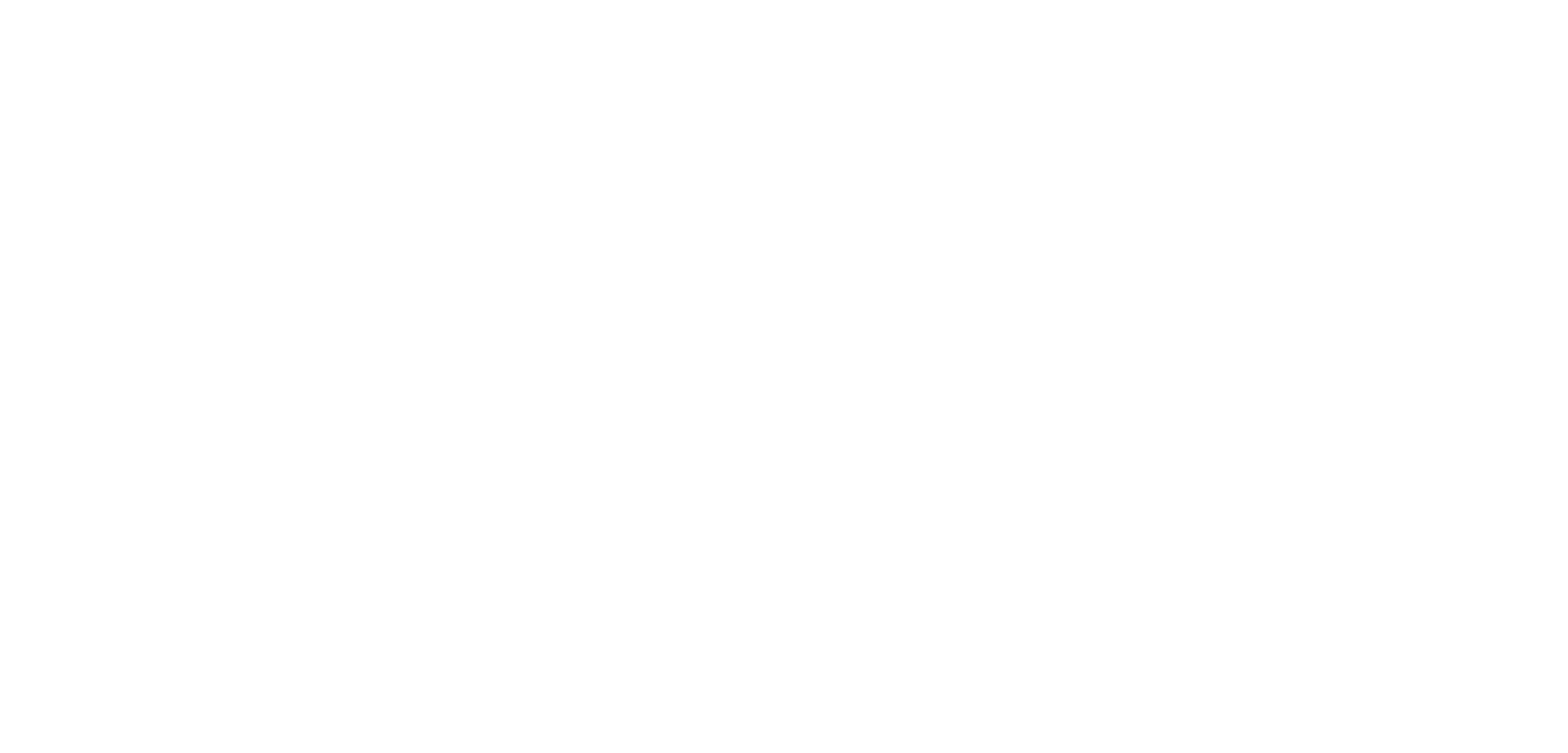
click at [524, 294] on body at bounding box center [784, 376] width 1568 height 753
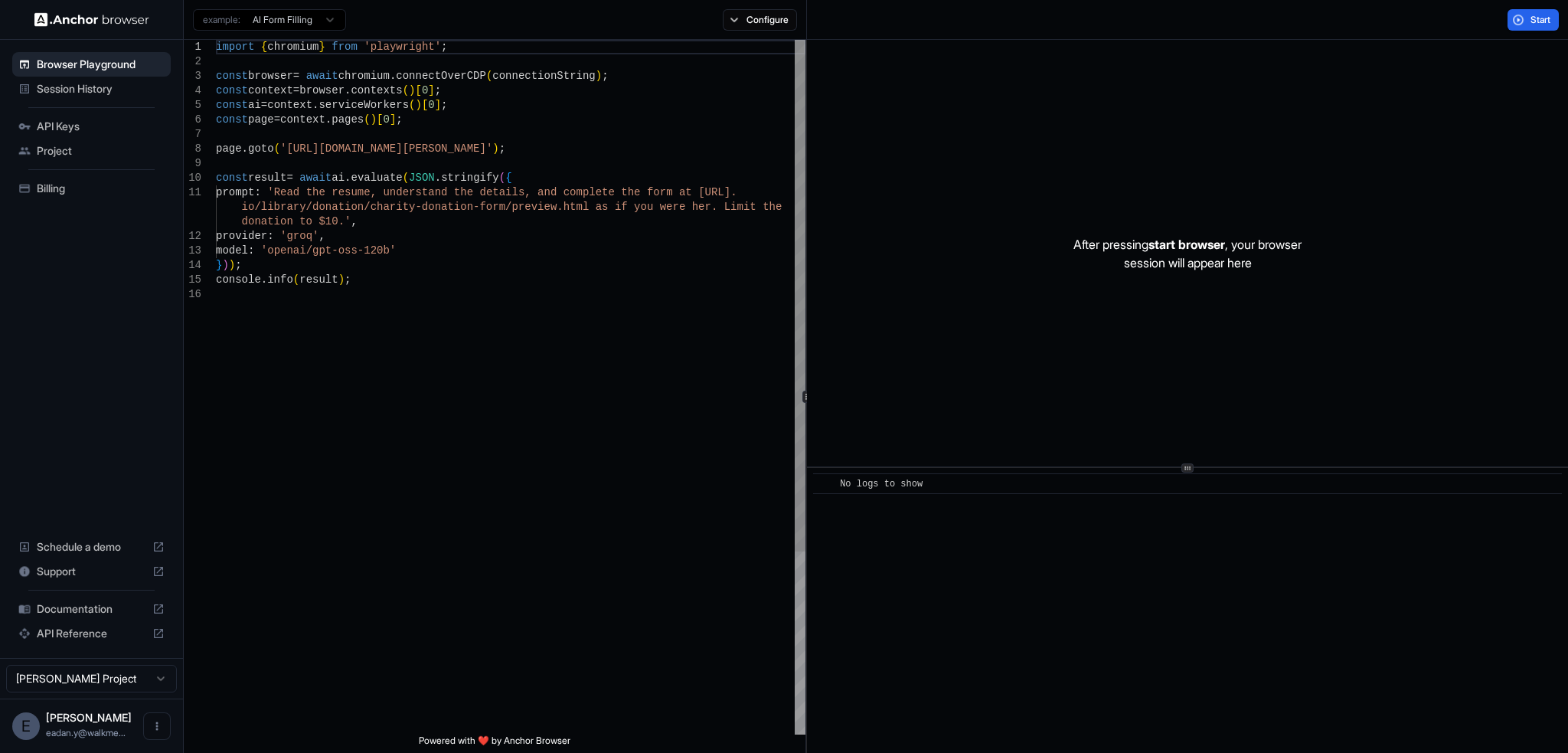
click at [171, 241] on div "Browser Playground Session History API Keys Project Billing Schedule a demo Sup…" at bounding box center [91, 348] width 183 height 618
click at [265, 178] on div "import { chromium } from 'playwright' ; const browser = await chromium . connec…" at bounding box center [511, 510] width 590 height 942
click at [313, 176] on div "import { chromium } from 'playwright' ; const browser = await chromium . connec…" at bounding box center [511, 510] width 590 height 942
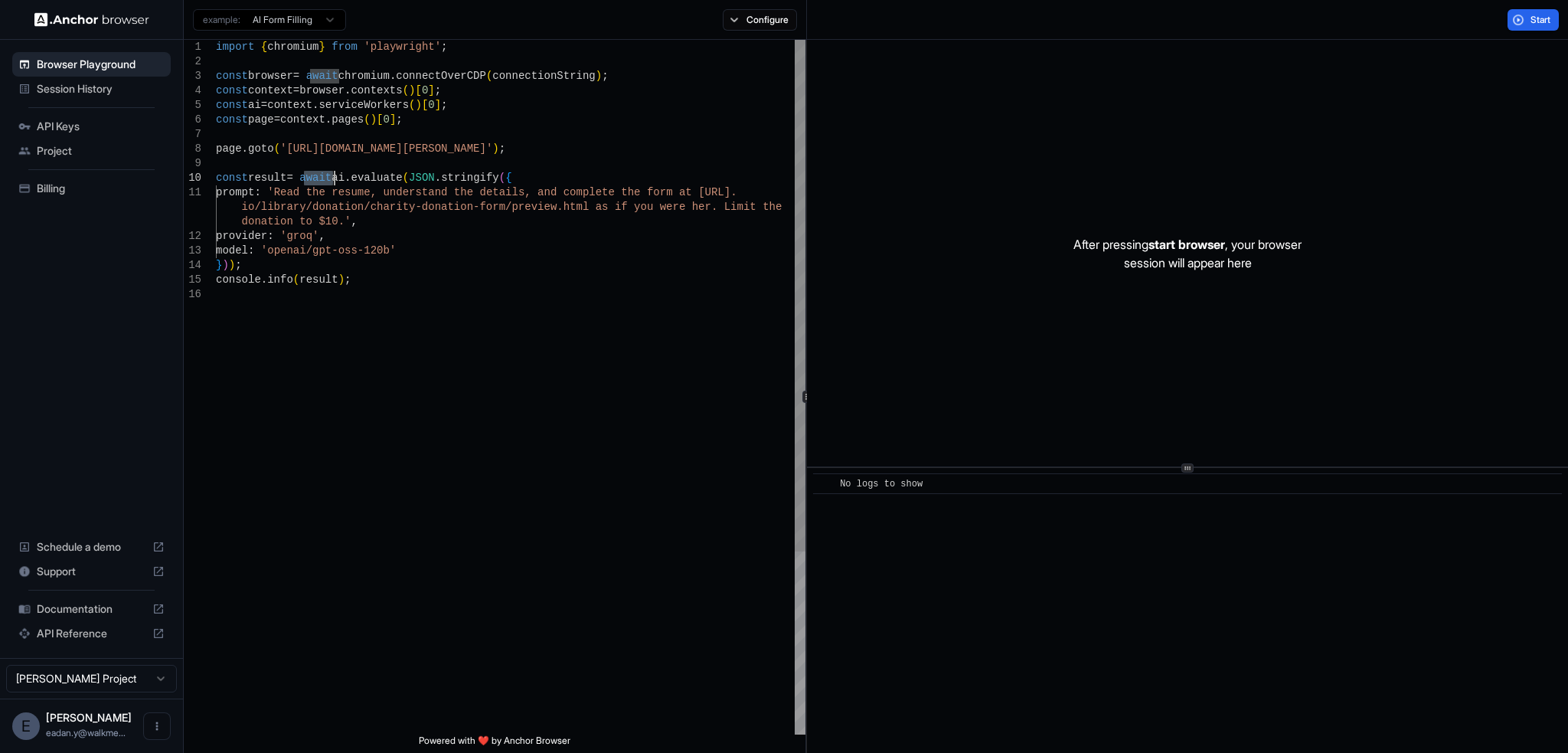
click at [336, 178] on div "import { chromium } from 'playwright' ; const browser = await chromium . connec…" at bounding box center [511, 510] width 590 height 942
click at [345, 181] on div "import { chromium } from 'playwright' ; const browser = await chromium . connec…" at bounding box center [511, 510] width 590 height 942
drag, startPoint x: 345, startPoint y: 181, endPoint x: 380, endPoint y: 177, distance: 35.2
click at [380, 177] on div "import { chromium } from 'playwright' ; const browser = await chromium . connec…" at bounding box center [511, 510] width 590 height 942
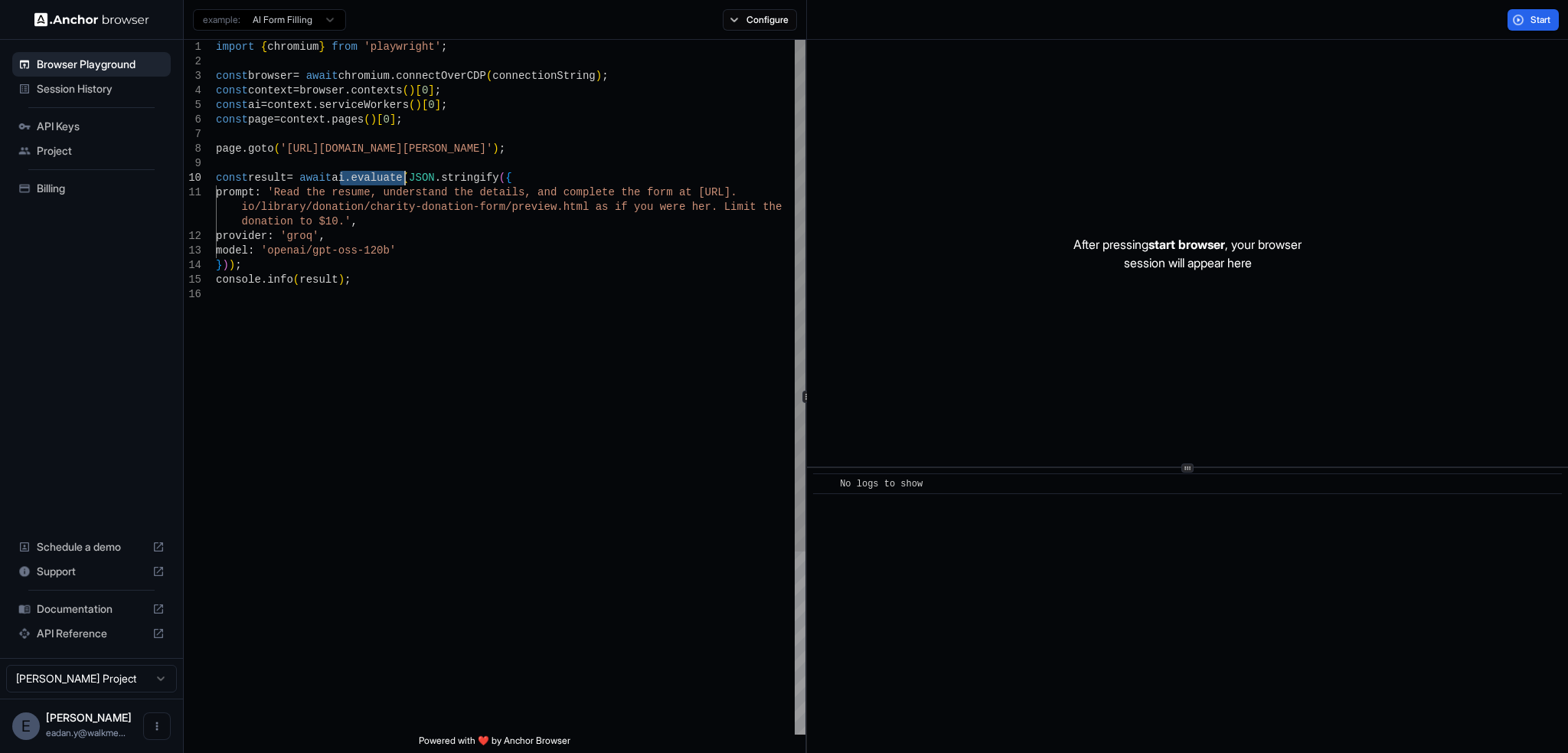
click at [380, 177] on div "import { chromium } from 'playwright' ; const browser = await chromium . connec…" at bounding box center [511, 510] width 590 height 942
click at [230, 96] on div "import { chromium } from 'playwright' ; const browser = await chromium . connec…" at bounding box center [511, 510] width 590 height 942
click at [276, 106] on div "import { chromium } from 'playwright' ; const browser = await chromium . connec…" at bounding box center [511, 510] width 590 height 942
click at [318, 113] on div "import { chromium } from 'playwright' ; const browser = await chromium . connec…" at bounding box center [511, 510] width 590 height 942
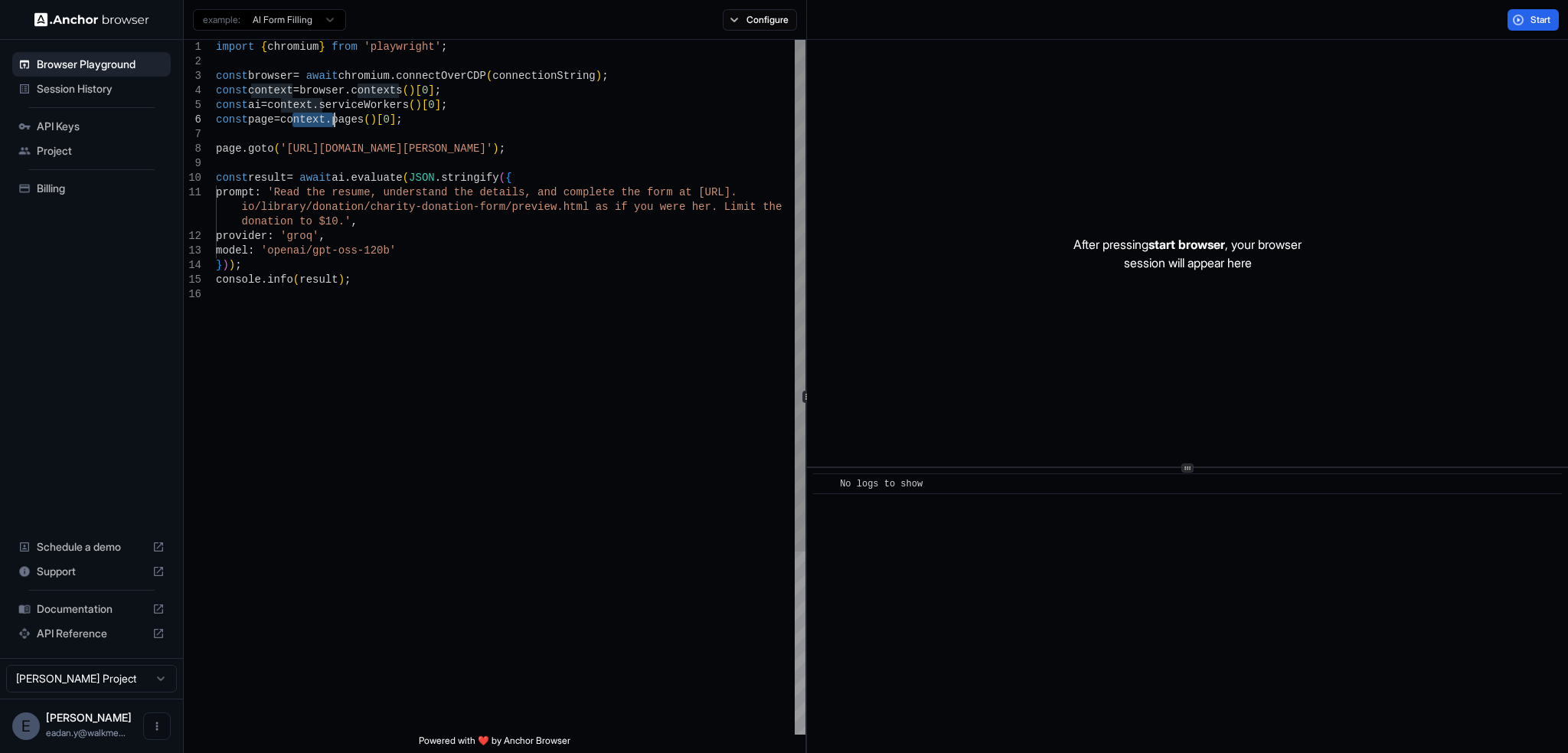
click at [318, 113] on div "import { chromium } from 'playwright' ; const browser = await chromium . connec…" at bounding box center [511, 510] width 590 height 942
click at [307, 97] on div "import { chromium } from 'playwright' ; const browser = await chromium . connec…" at bounding box center [511, 510] width 590 height 942
click at [277, 103] on div "import { chromium } from 'playwright' ; const browser = await chromium . connec…" at bounding box center [511, 510] width 590 height 942
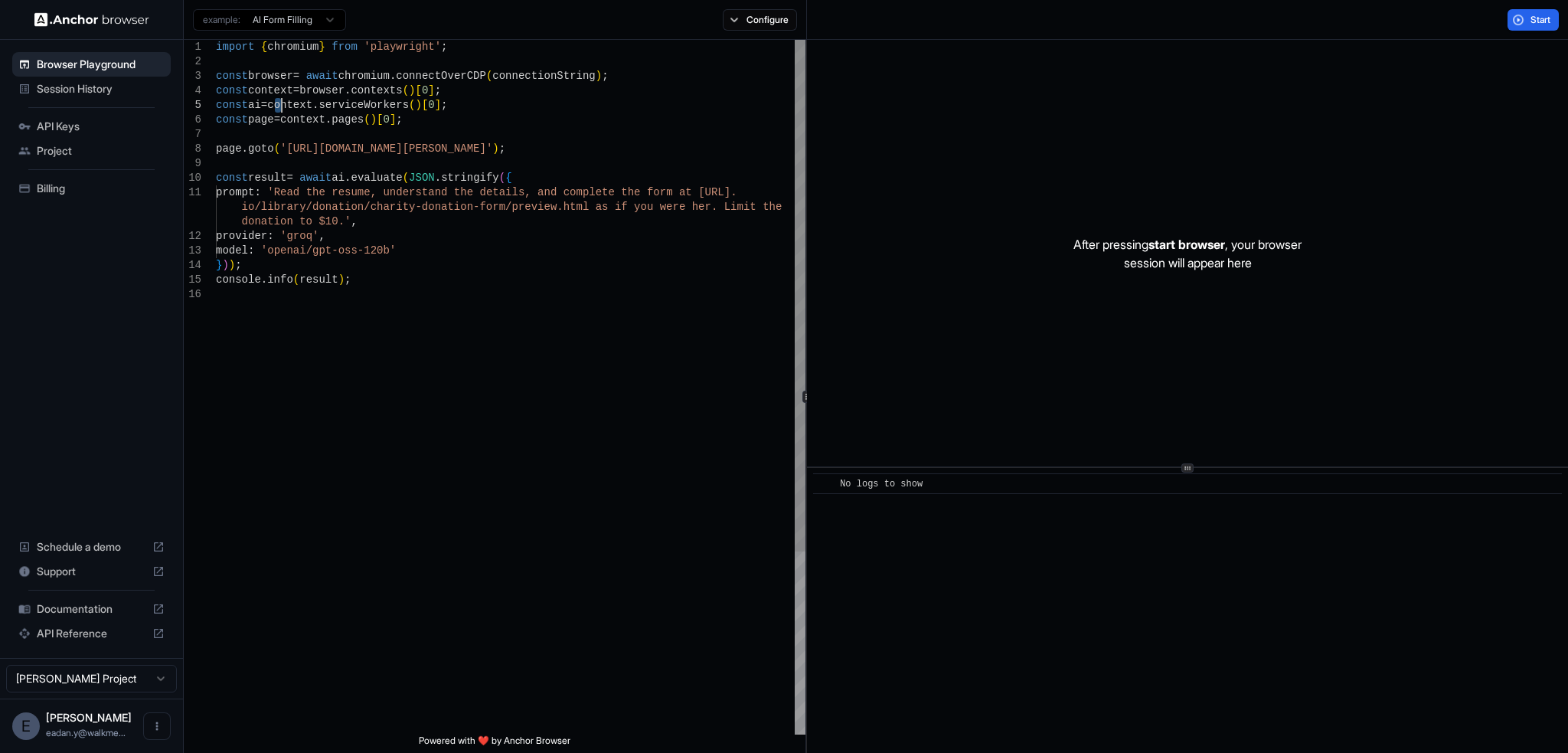
click at [335, 103] on div "import { chromium } from 'playwright' ; const browser = await chromium . connec…" at bounding box center [511, 510] width 590 height 942
click at [297, 97] on div "import { chromium } from 'playwright' ; const browser = await chromium . connec…" at bounding box center [511, 510] width 590 height 942
drag, startPoint x: 297, startPoint y: 97, endPoint x: 315, endPoint y: 100, distance: 18.2
click at [300, 97] on div "import { chromium } from 'playwright' ; const browser = await chromium . connec…" at bounding box center [511, 510] width 590 height 942
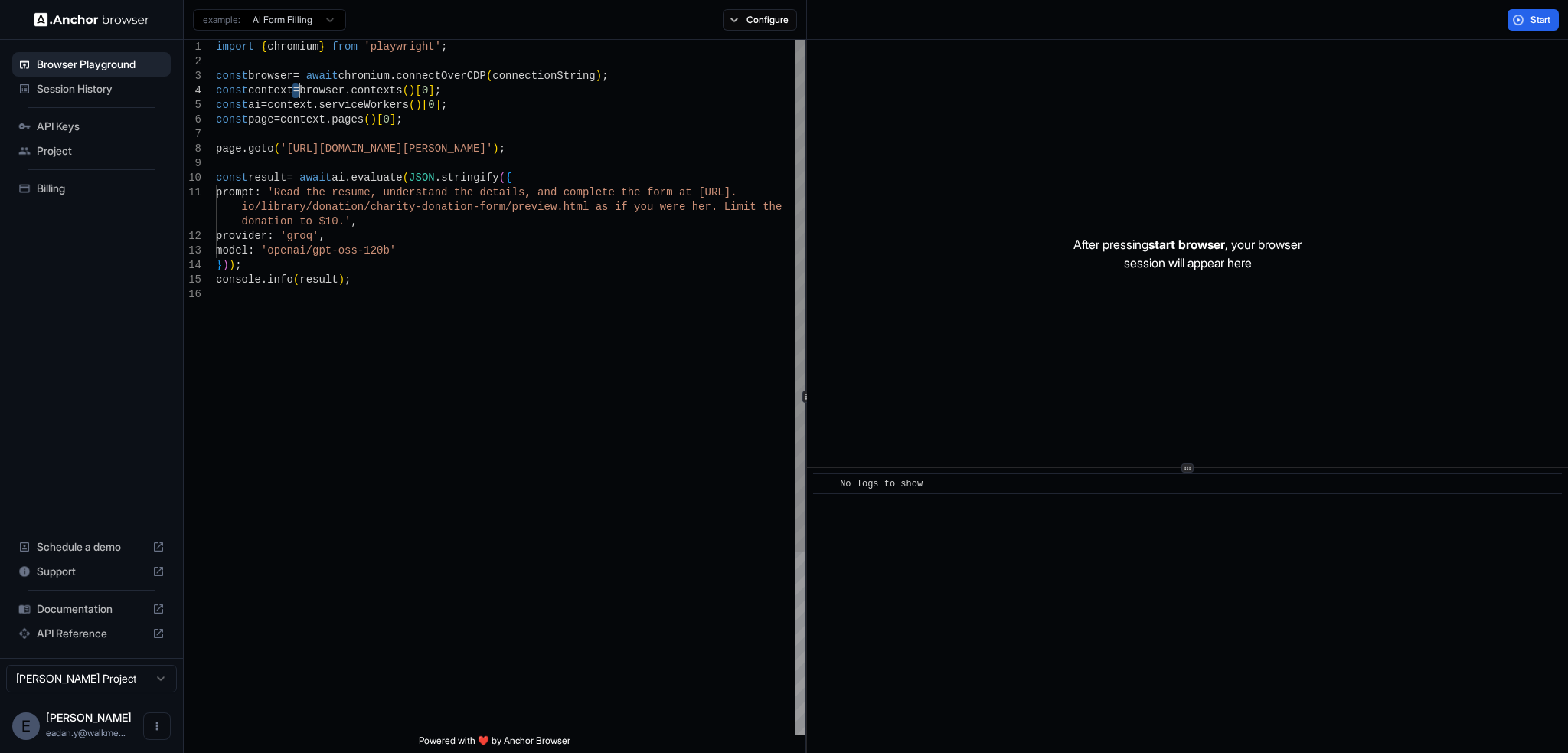
click at [316, 102] on div "import { chromium } from 'playwright' ; const browser = await chromium . connec…" at bounding box center [511, 510] width 590 height 942
click at [487, 344] on div "import { chromium } from 'playwright' ; const browser = await chromium . connec…" at bounding box center [511, 510] width 590 height 942
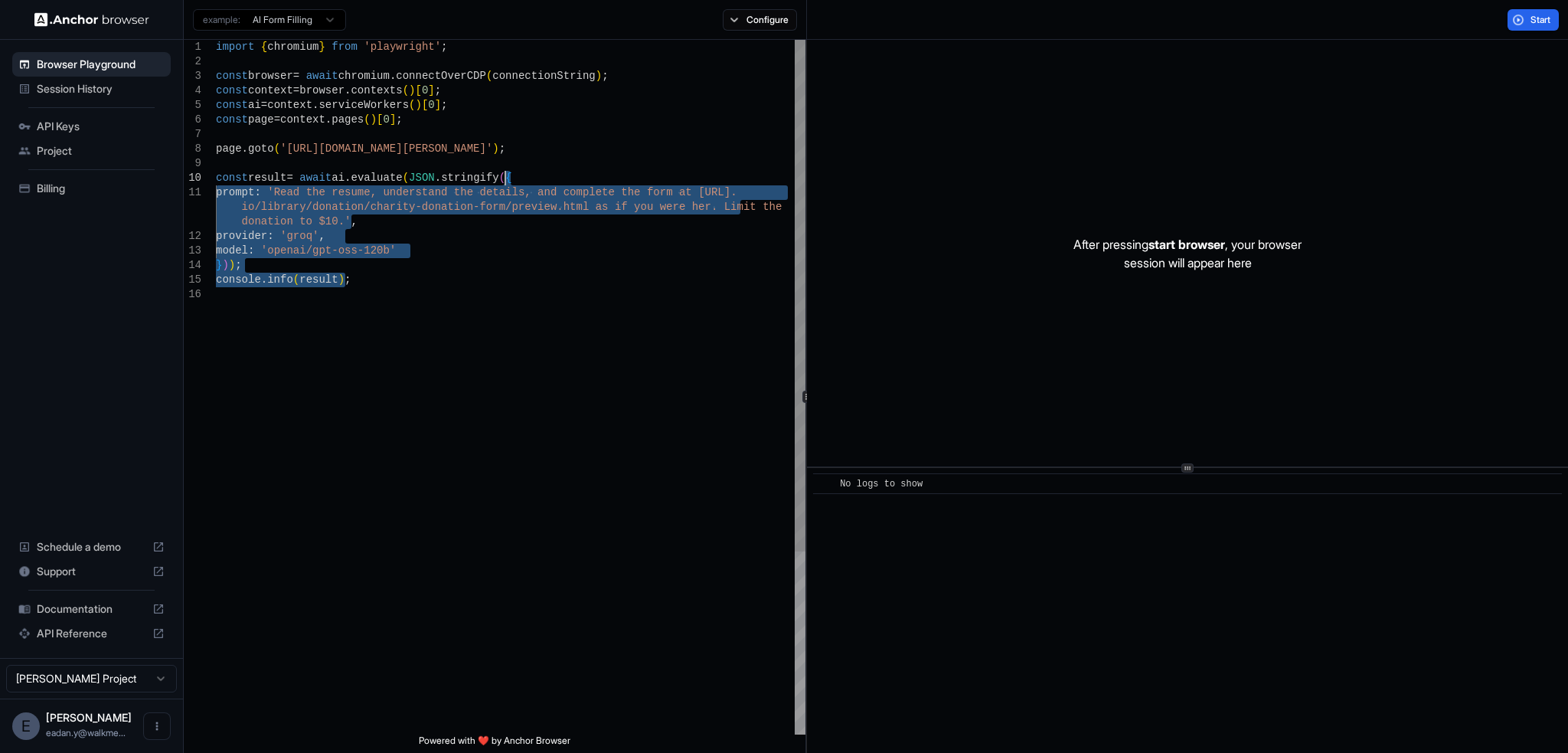
drag, startPoint x: 722, startPoint y: 431, endPoint x: 435, endPoint y: -16, distance: 531.2
click at [435, 40] on div "import { chromium } from 'playwright' ; const browser = await chromium . connec…" at bounding box center [511, 510] width 590 height 942
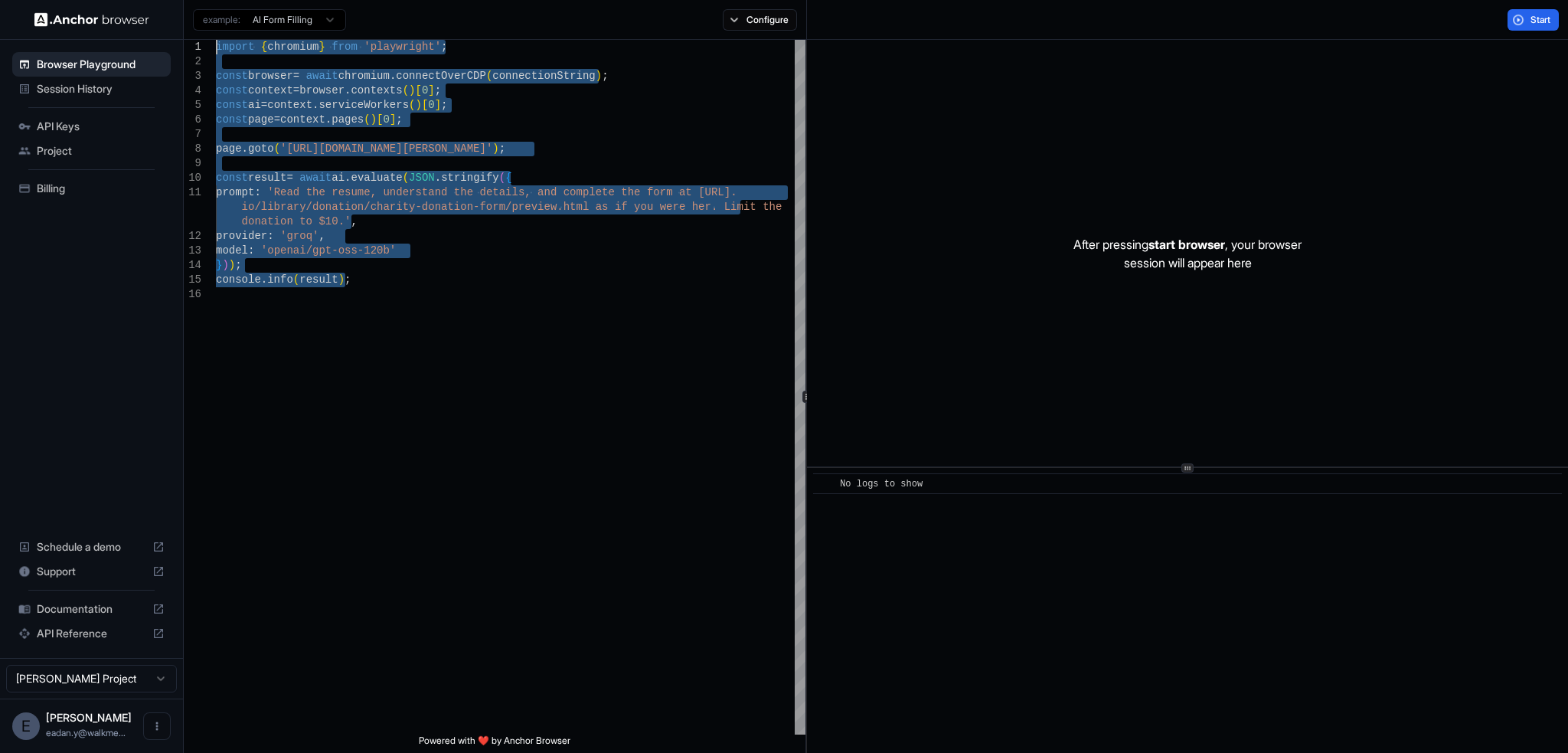
click at [535, 180] on div "import { chromium } from 'playwright' ; const browser = await chromium . connec…" at bounding box center [511, 510] width 590 height 942
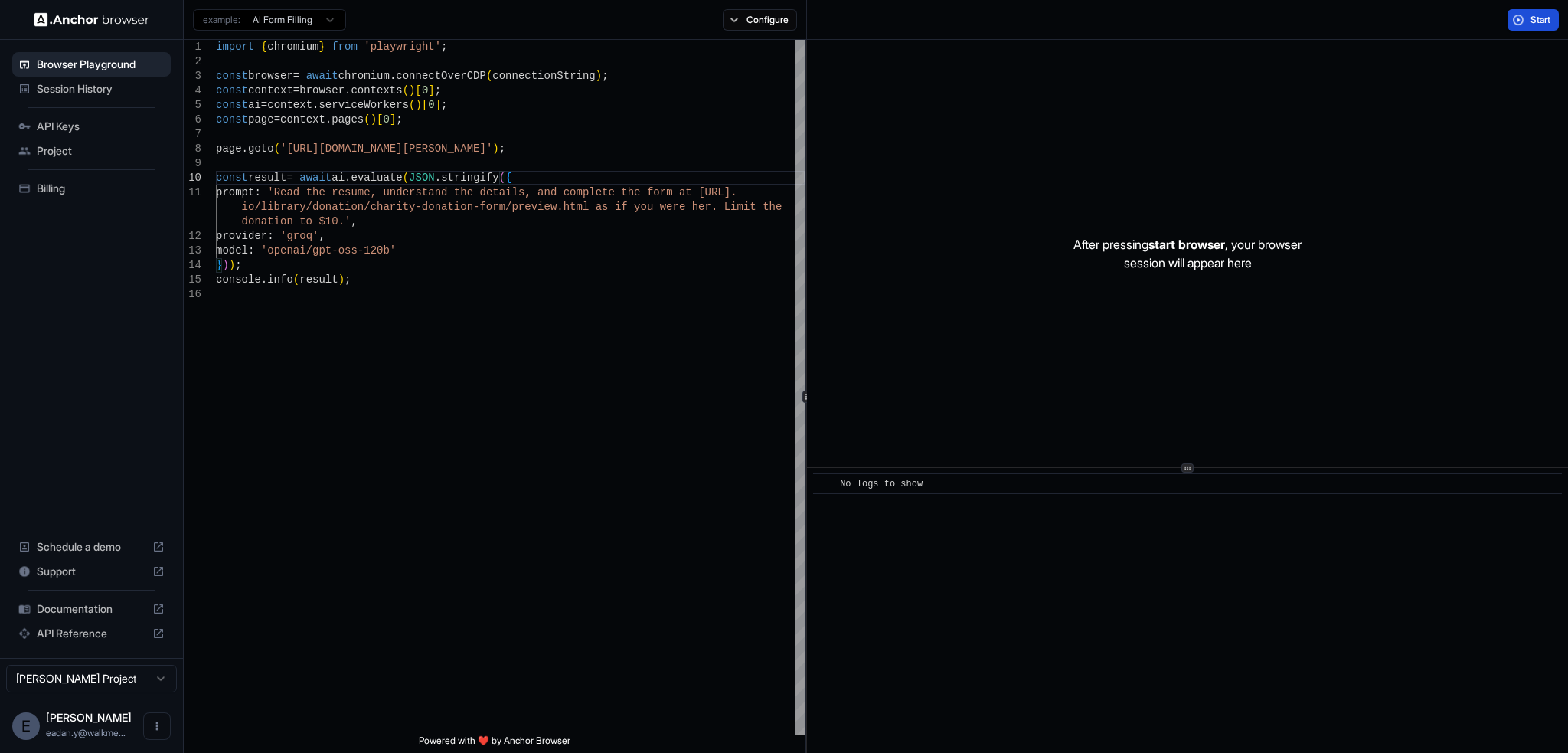
click at [1543, 16] on span "Start" at bounding box center [1540, 19] width 21 height 12
click at [294, 142] on div "import { chromium } from 'playwright' ; const browser = await chromium . connec…" at bounding box center [511, 510] width 590 height 942
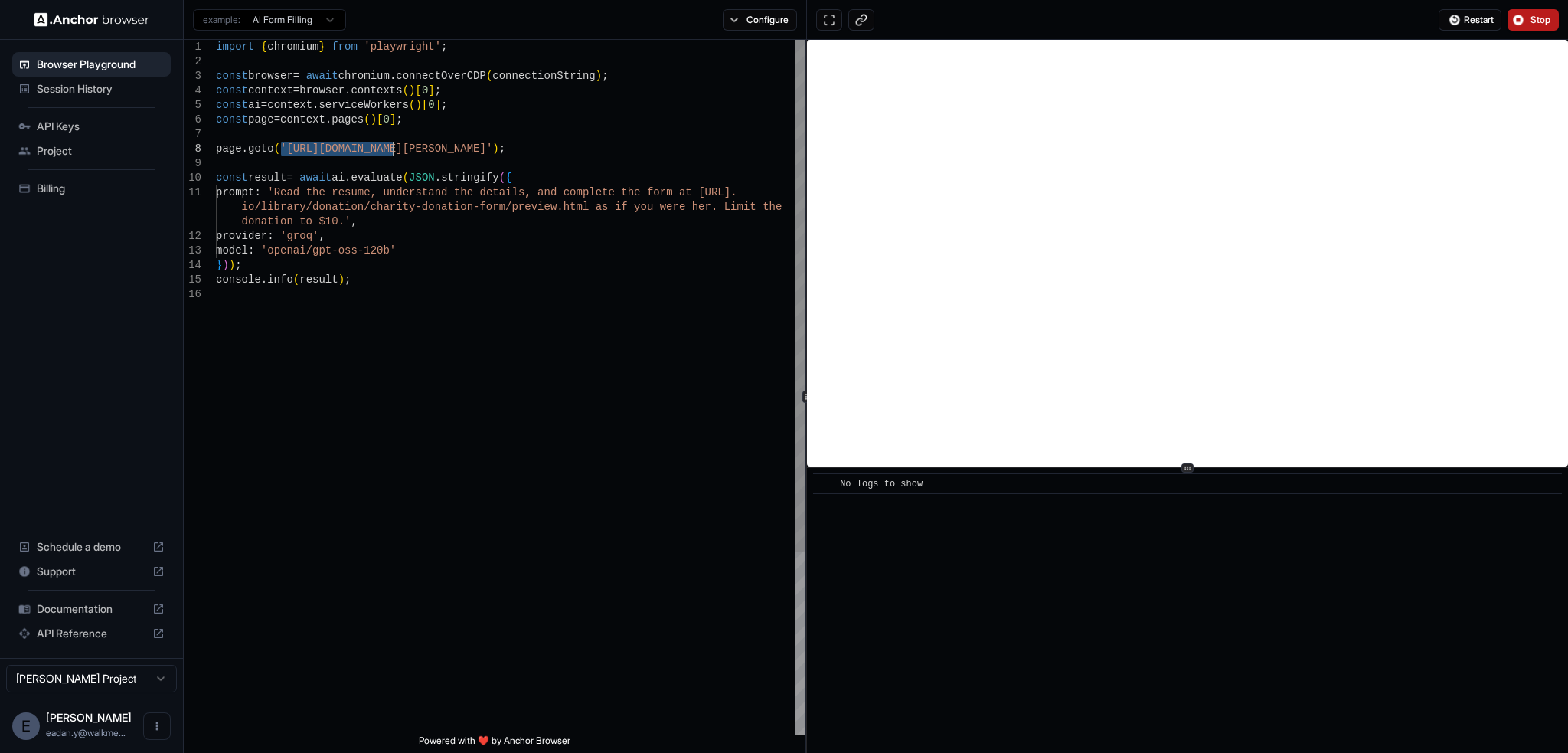
drag, startPoint x: 294, startPoint y: 142, endPoint x: 473, endPoint y: 153, distance: 179.3
click at [473, 153] on div "import { chromium } from 'playwright' ; const browser = await chromium . connec…" at bounding box center [511, 510] width 590 height 942
click at [287, 189] on div "import { chromium } from 'playwright' ; const browser = await chromium . connec…" at bounding box center [511, 510] width 590 height 942
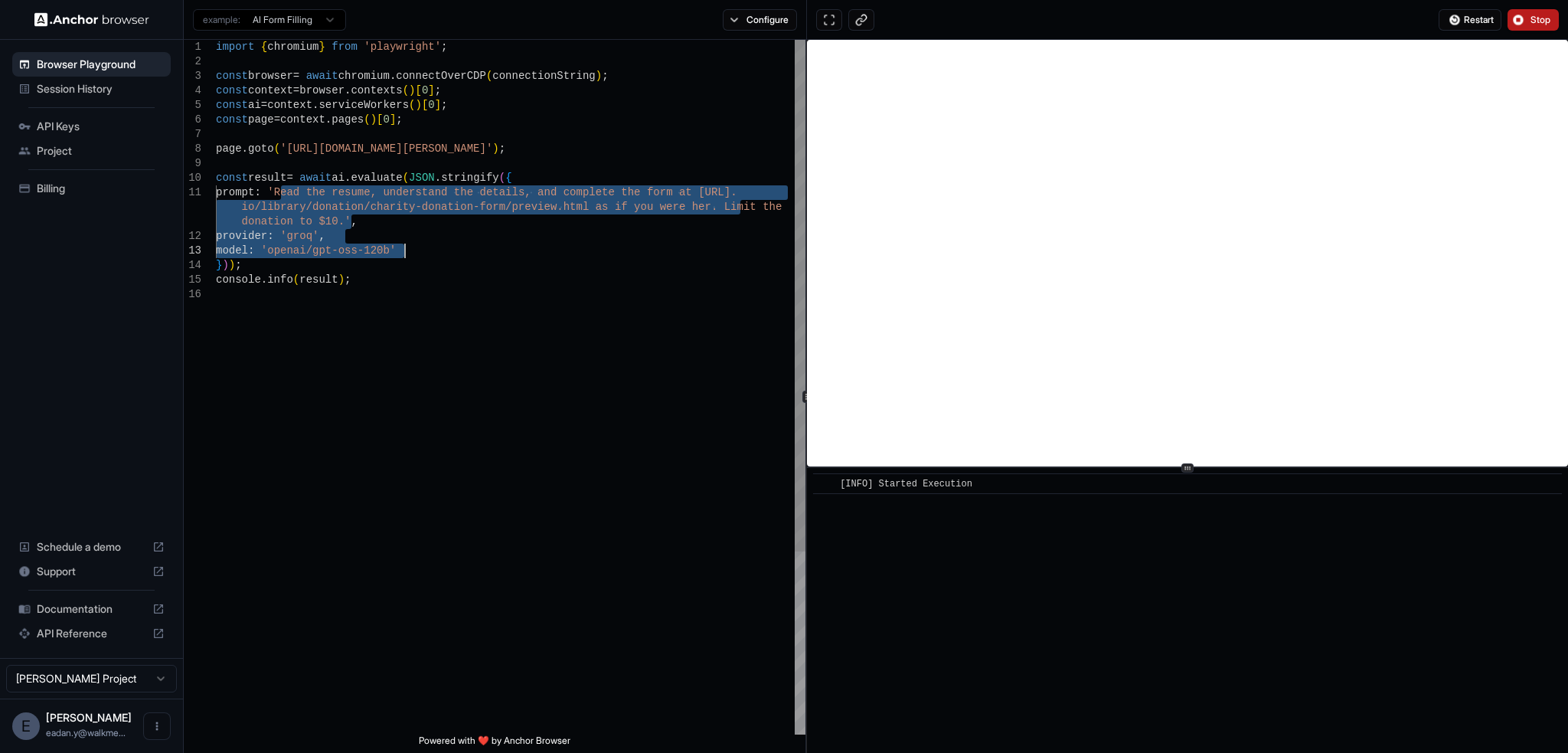
drag, startPoint x: 287, startPoint y: 189, endPoint x: 486, endPoint y: 248, distance: 207.6
click at [486, 248] on div "import { chromium } from 'playwright' ; const browser = await chromium . connec…" at bounding box center [511, 510] width 590 height 942
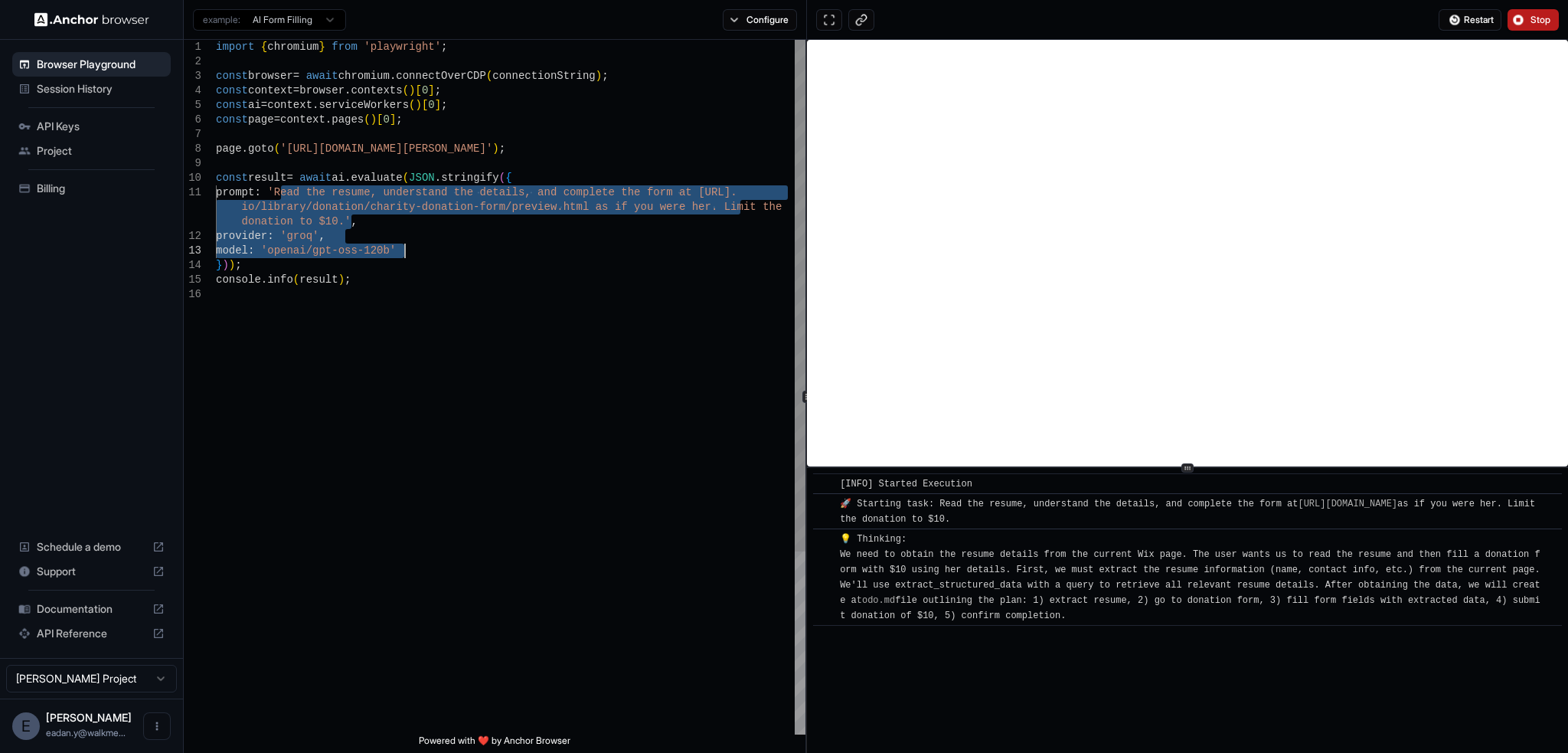
click at [444, 208] on div "import { chromium } from 'playwright' ; const browser = await chromium . connec…" at bounding box center [511, 510] width 590 height 942
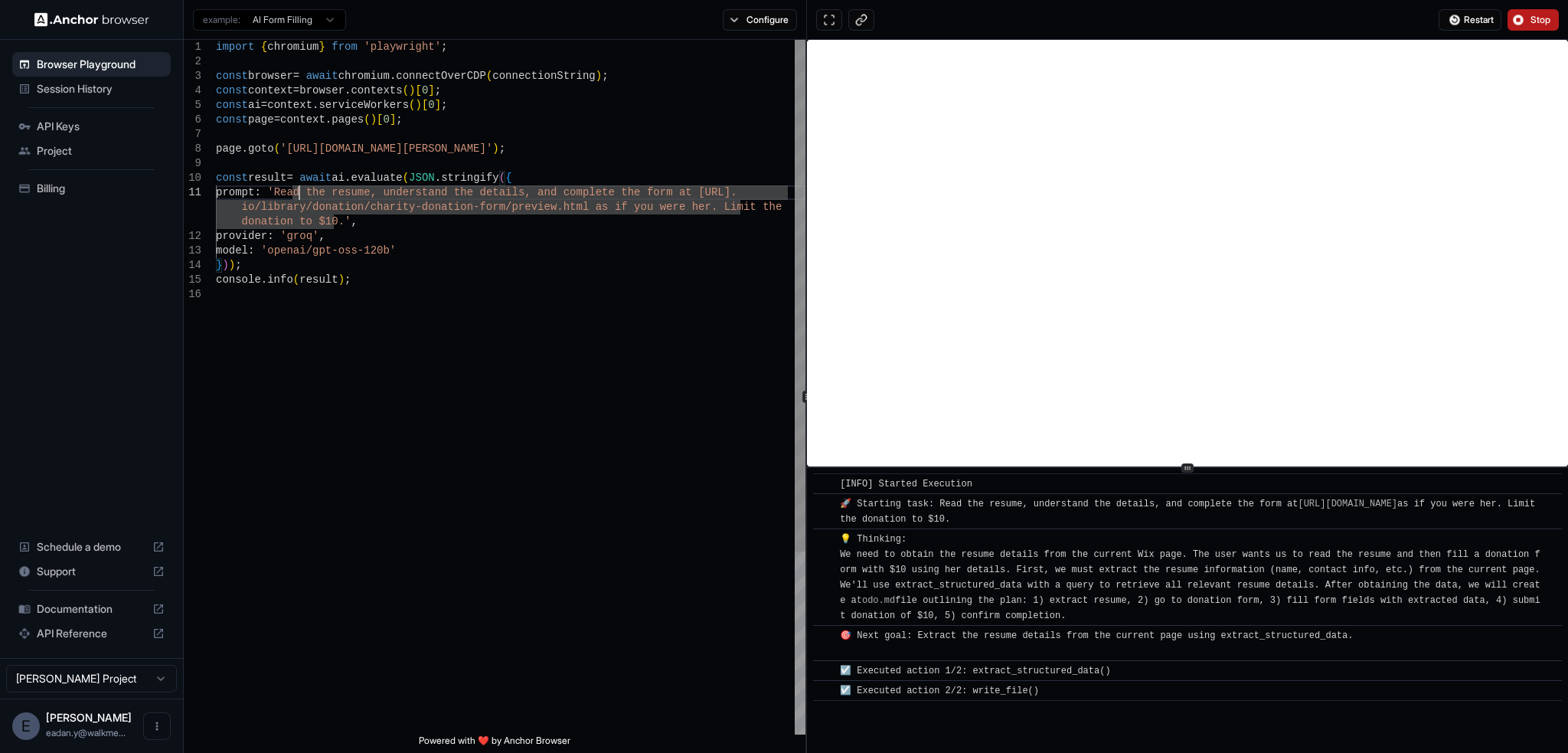
click at [296, 194] on div "import { chromium } from 'playwright' ; const browser = await chromium . connec…" at bounding box center [511, 510] width 590 height 942
drag, startPoint x: 296, startPoint y: 194, endPoint x: 347, endPoint y: 227, distance: 60.7
click at [344, 227] on div "import { chromium } from 'playwright' ; const browser = await chromium . connec…" at bounding box center [511, 510] width 590 height 942
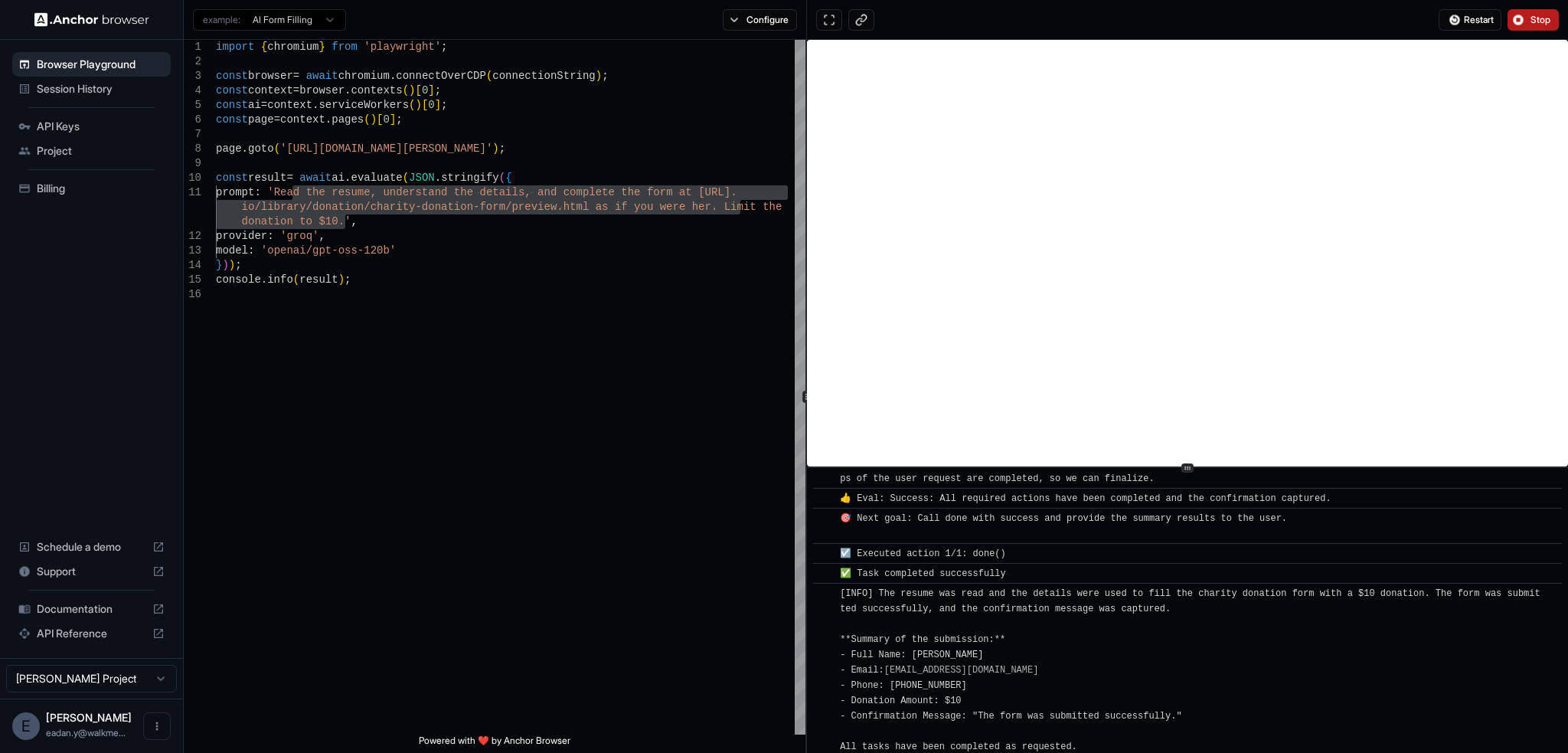
scroll to position [983, 0]
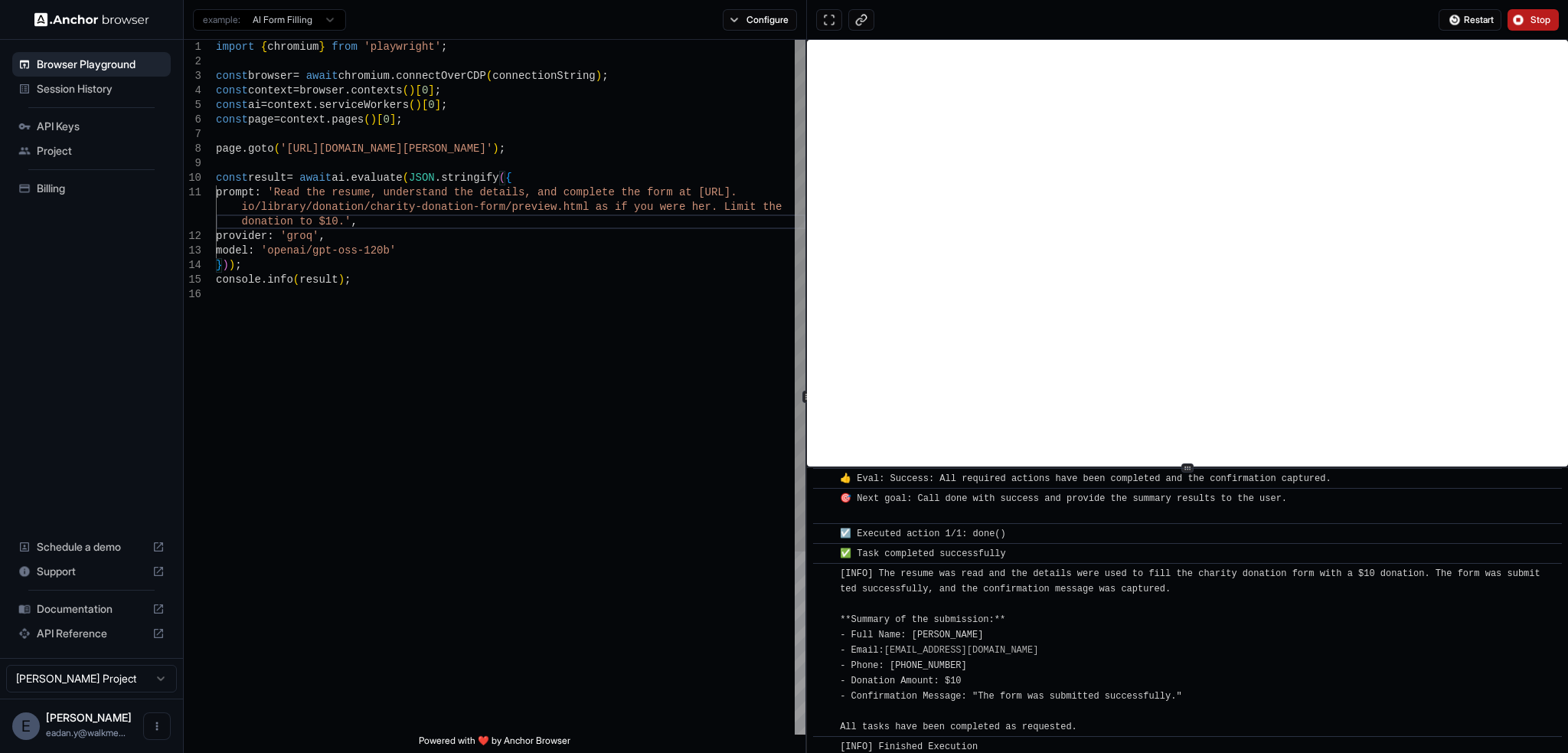
click at [408, 177] on div "import { chromium } from 'playwright' ; const browser = await chromium . connec…" at bounding box center [511, 510] width 590 height 942
click at [404, 204] on div "import { chromium } from 'playwright' ; const browser = await chromium . connec…" at bounding box center [511, 510] width 590 height 942
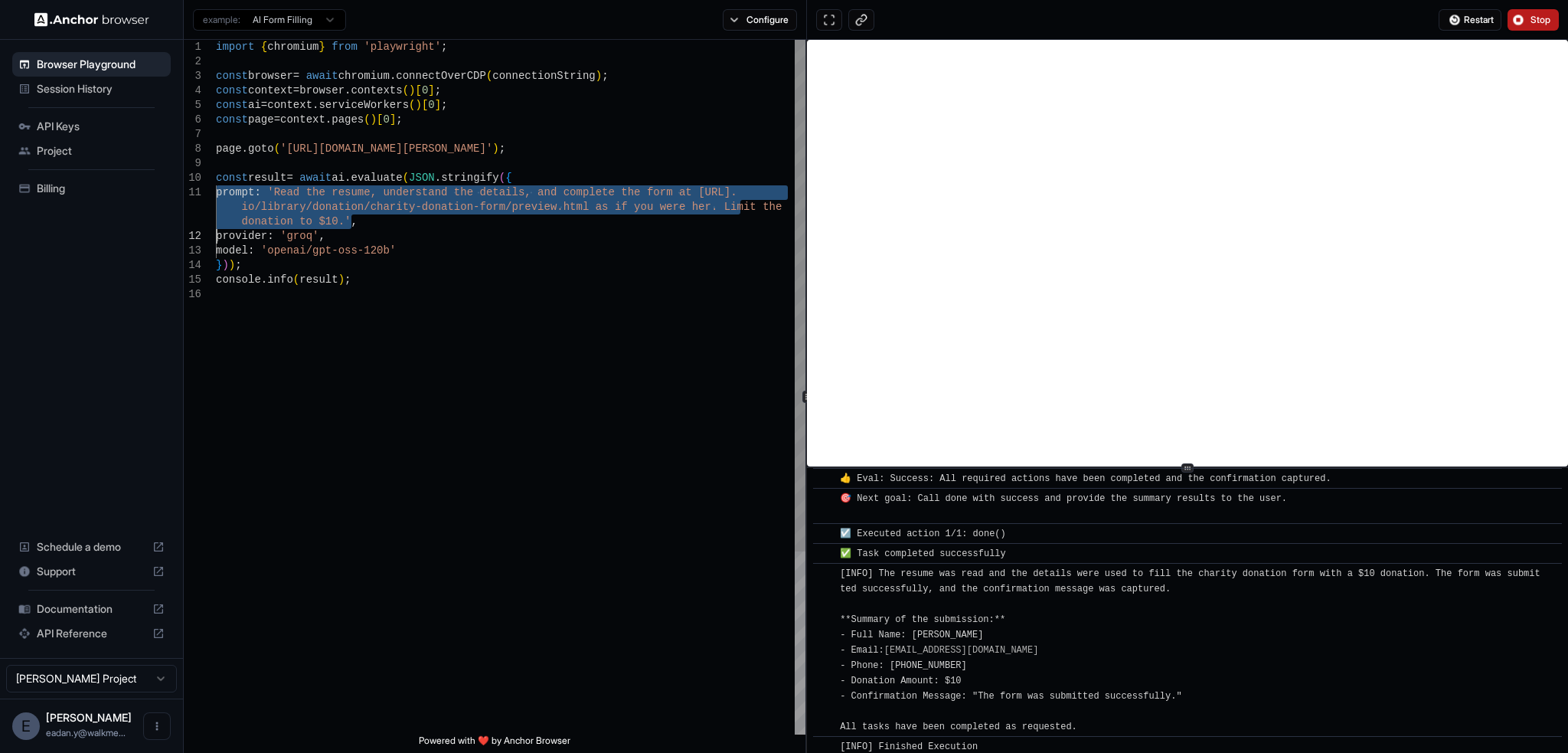
click at [404, 204] on div "import { chromium } from 'playwright' ; const browser = await chromium . connec…" at bounding box center [511, 510] width 590 height 942
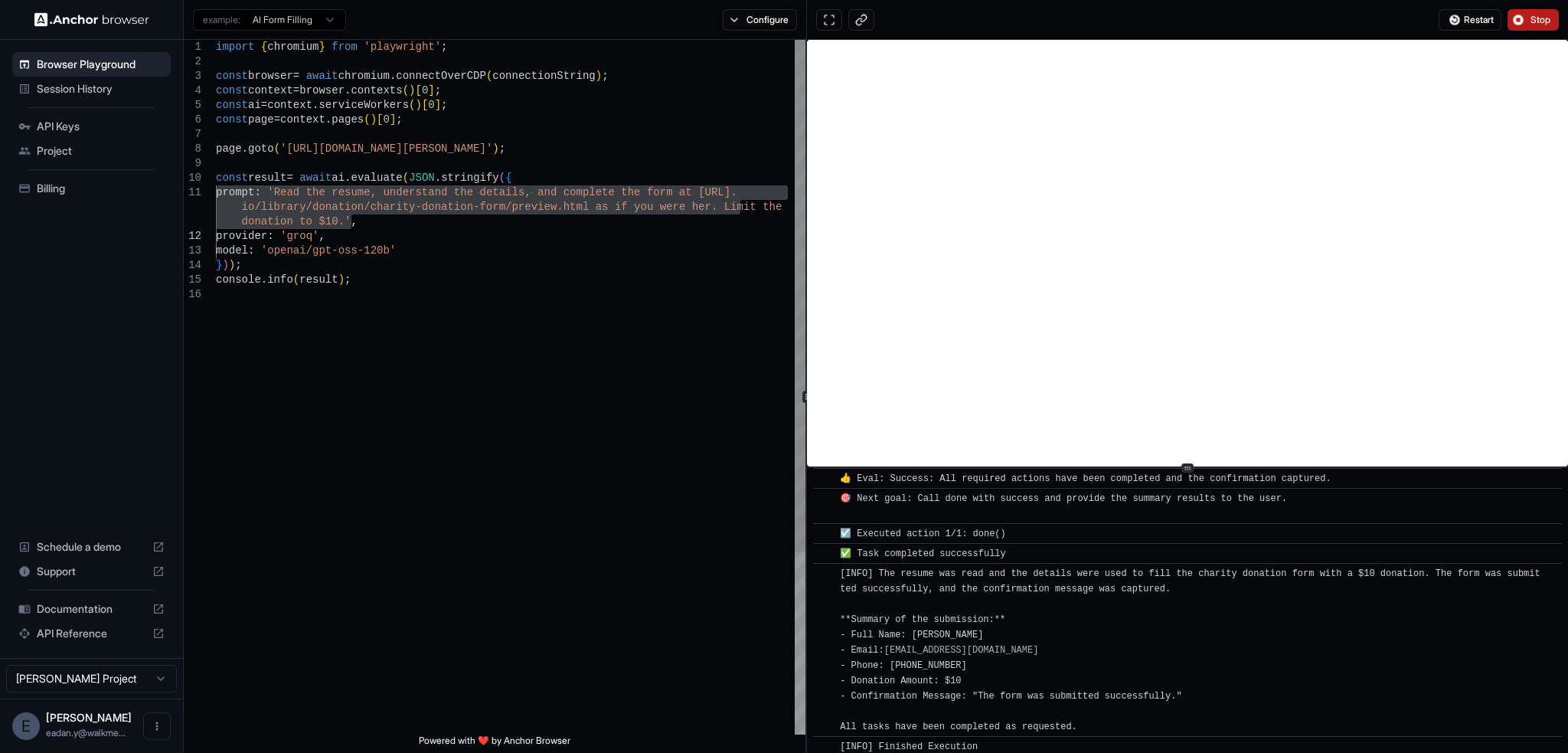
click at [268, 198] on div "import { chromium } from 'playwright' ; const browser = await chromium . connec…" at bounding box center [511, 510] width 590 height 942
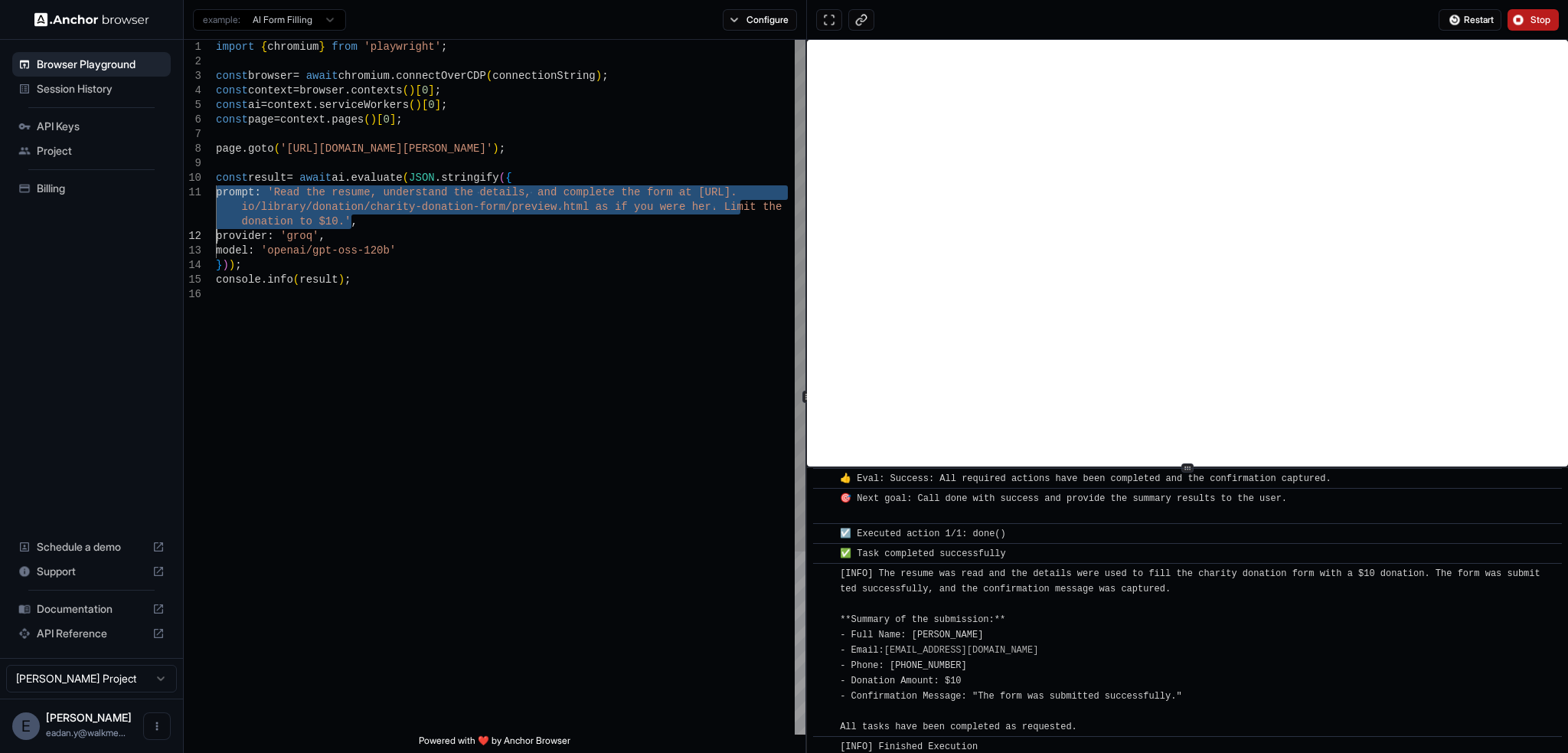
click at [268, 198] on div "import { chromium } from 'playwright' ; const browser = await chromium . connec…" at bounding box center [511, 510] width 590 height 942
drag, startPoint x: 268, startPoint y: 198, endPoint x: 300, endPoint y: 250, distance: 61.1
click at [300, 250] on div "import { chromium } from 'playwright' ; const browser = await chromium . connec…" at bounding box center [511, 510] width 590 height 942
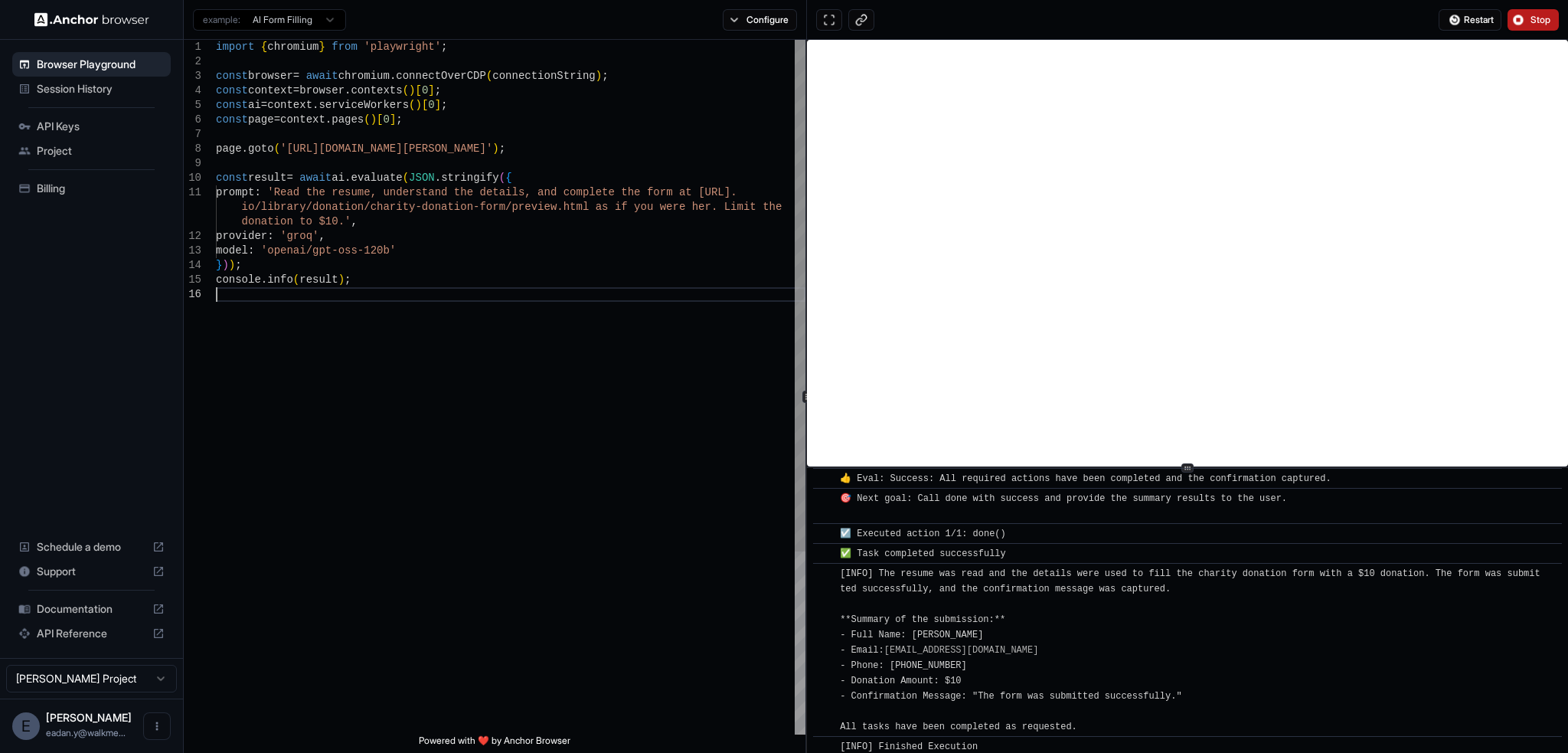
click at [216, 382] on div "import { chromium } from 'playwright' ; const browser = await chromium . connec…" at bounding box center [511, 510] width 590 height 942
click at [234, 280] on div "import { chromium } from 'playwright' ; const browser = await chromium . connec…" at bounding box center [511, 510] width 590 height 942
click at [250, 243] on div "import { chromium } from 'playwright' ; const browser = await chromium . connec…" at bounding box center [511, 510] width 590 height 942
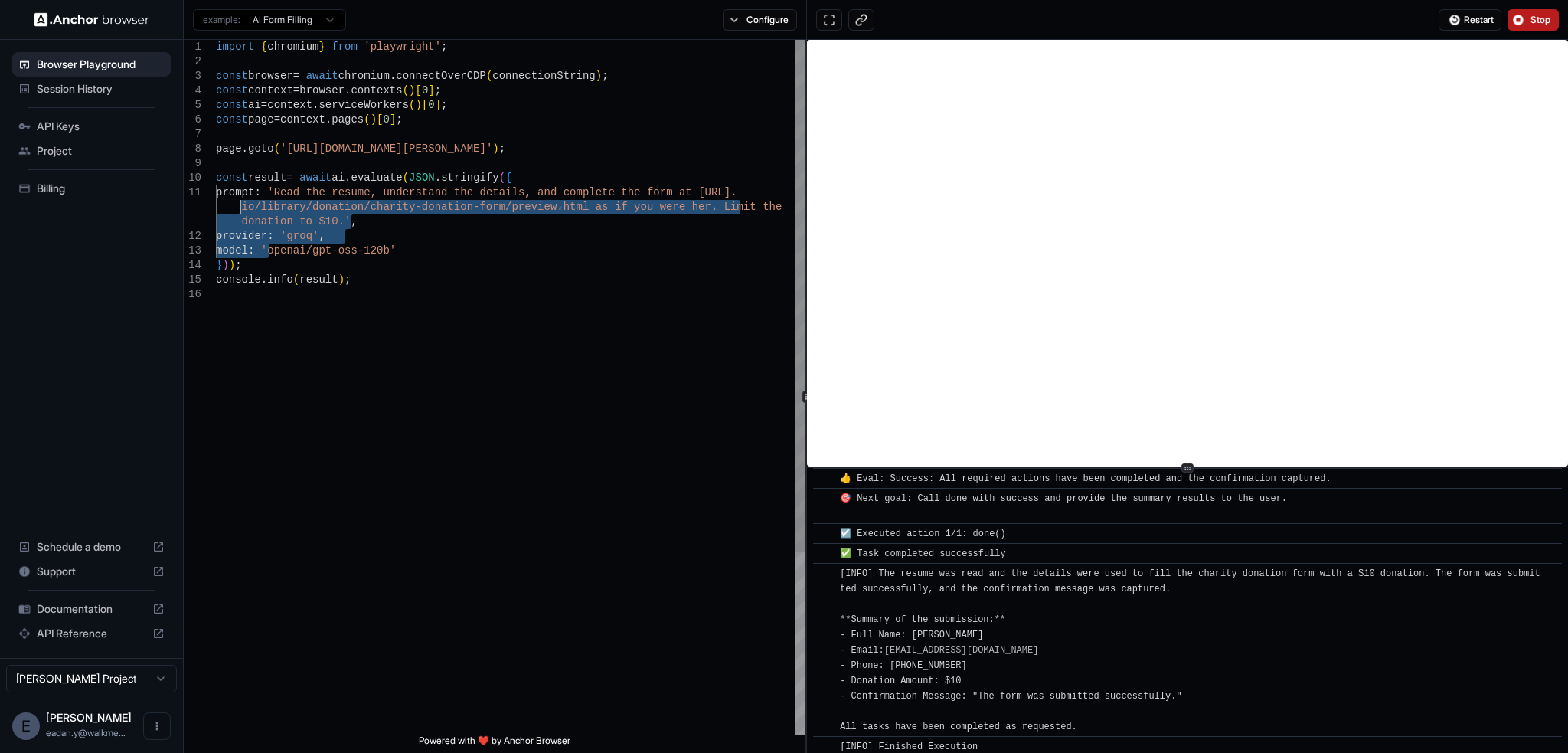
drag, startPoint x: 250, startPoint y: 243, endPoint x: 219, endPoint y: 201, distance: 52.2
click at [219, 201] on div "import { chromium } from 'playwright' ; const browser = await chromium . connec…" at bounding box center [511, 510] width 590 height 942
click at [332, 221] on div "import { chromium } from 'playwright' ; const browser = await chromium . connec…" at bounding box center [511, 510] width 590 height 942
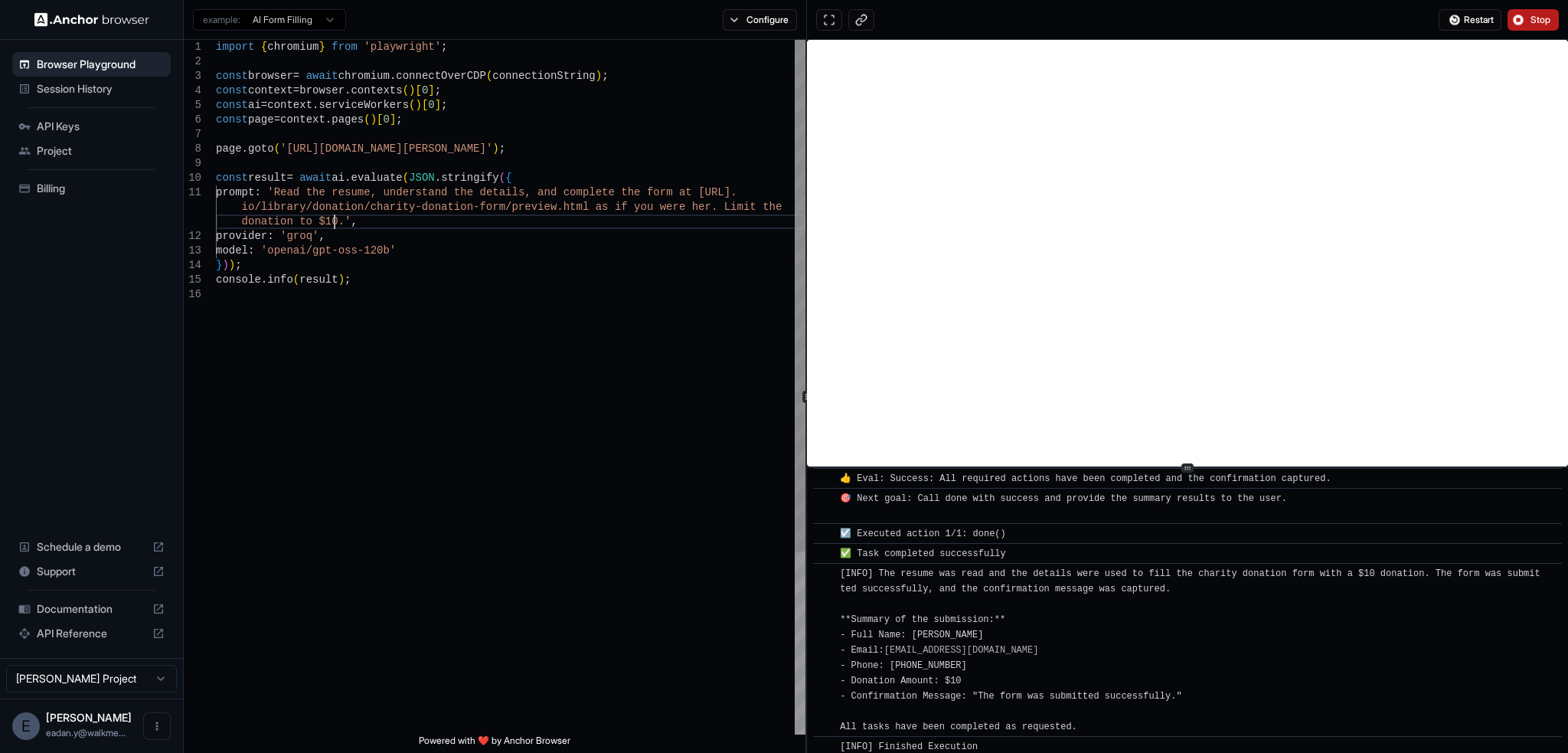
click at [248, 271] on div "import { chromium } from 'playwright' ; const browser = await chromium . connec…" at bounding box center [511, 510] width 590 height 942
click at [270, 301] on div "import { chromium } from 'playwright' ; const browser = await chromium . connec…" at bounding box center [511, 510] width 590 height 942
click at [270, 301] on div at bounding box center [511, 294] width 590 height 14
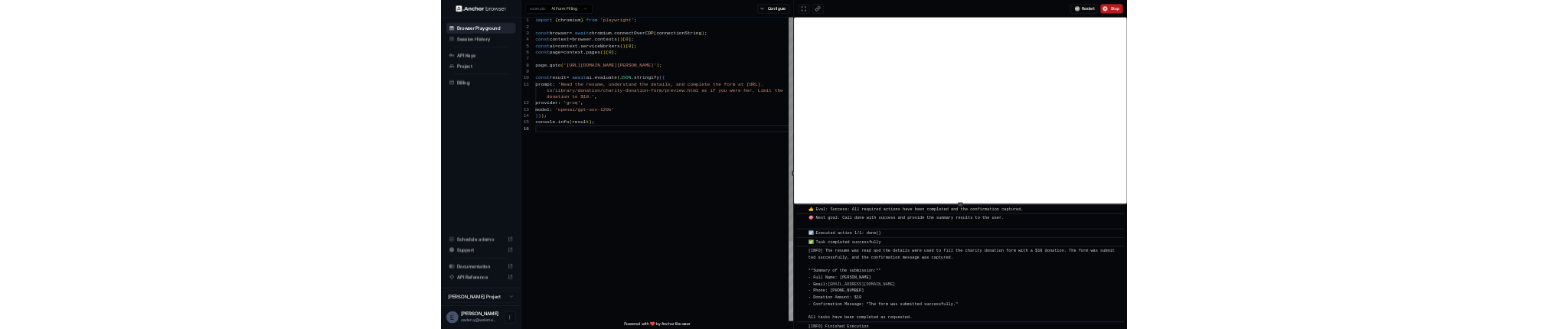
scroll to position [0, 0]
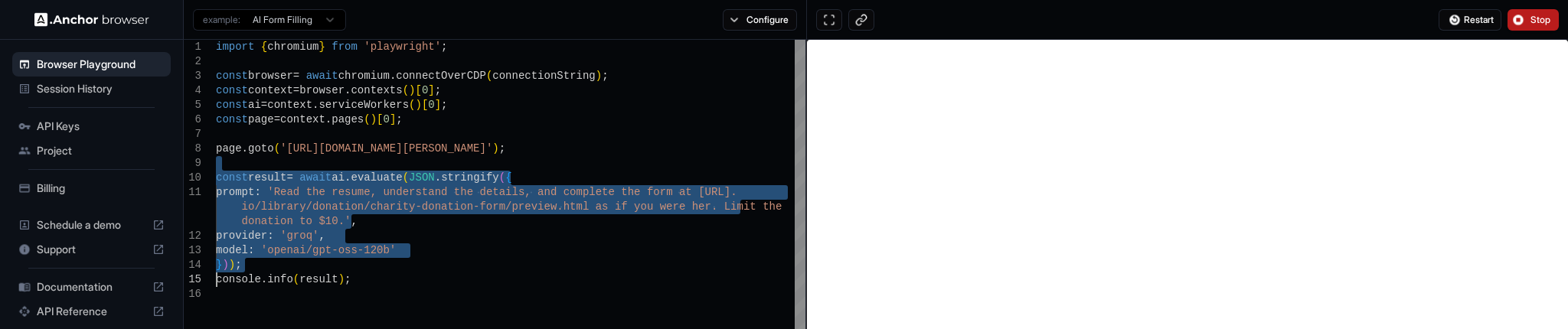
drag, startPoint x: 267, startPoint y: 165, endPoint x: 498, endPoint y: 271, distance: 254.2
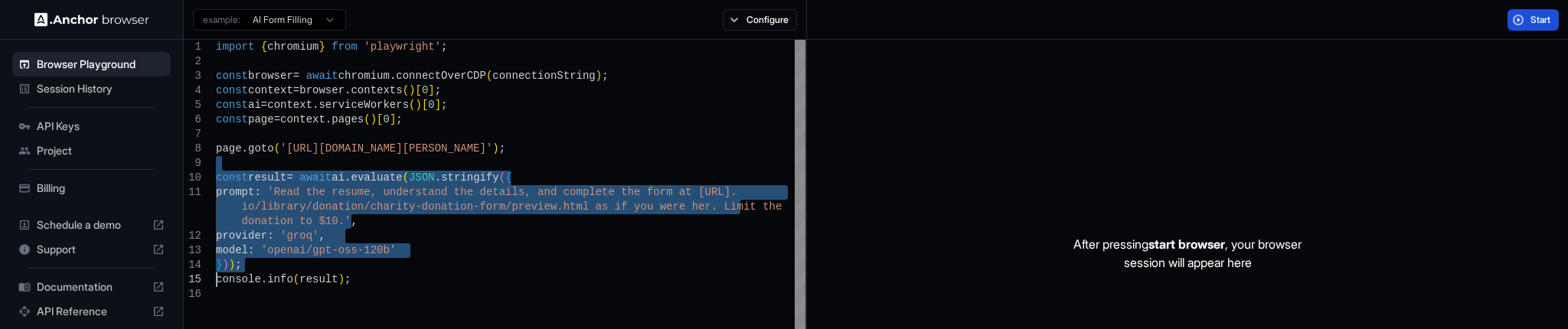
drag, startPoint x: 323, startPoint y: 177, endPoint x: 370, endPoint y: 264, distance: 98.9
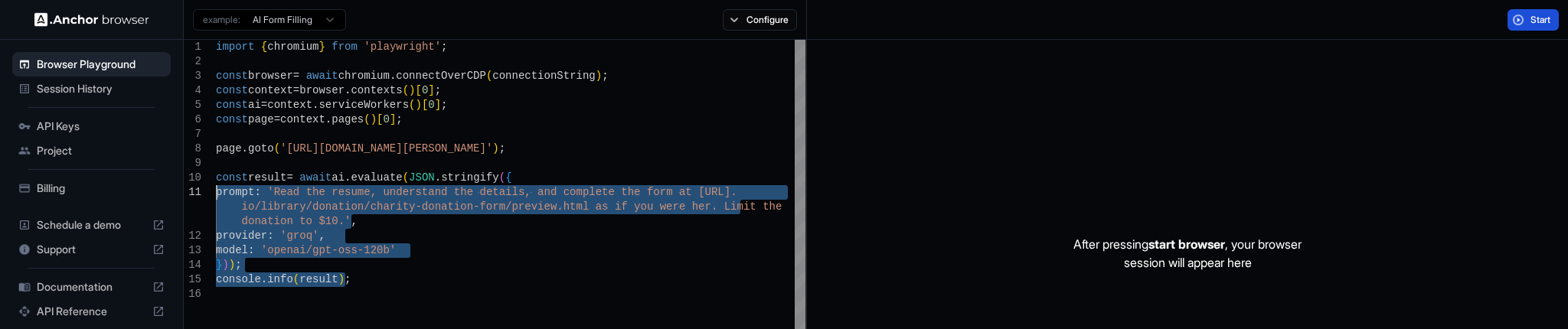
type textarea "**********"
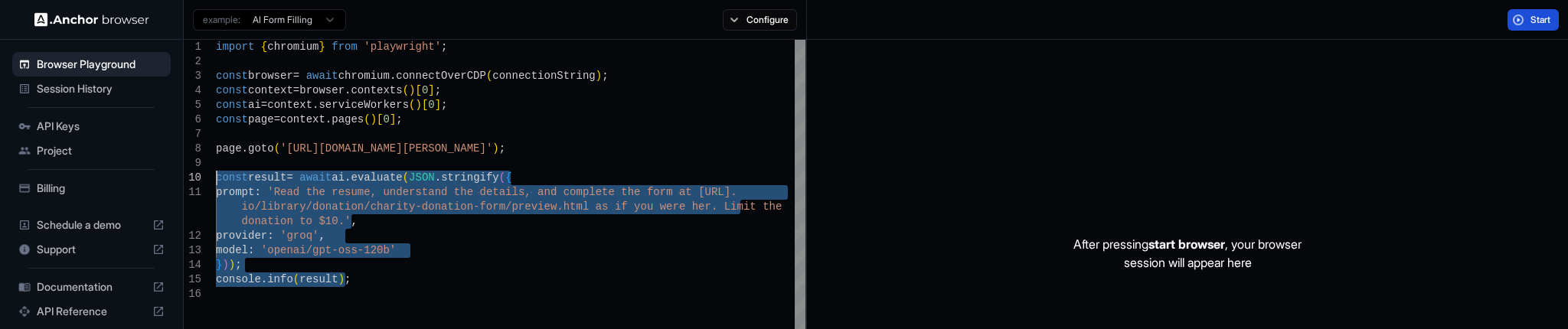
drag, startPoint x: 370, startPoint y: 284, endPoint x: 210, endPoint y: 168, distance: 197.6
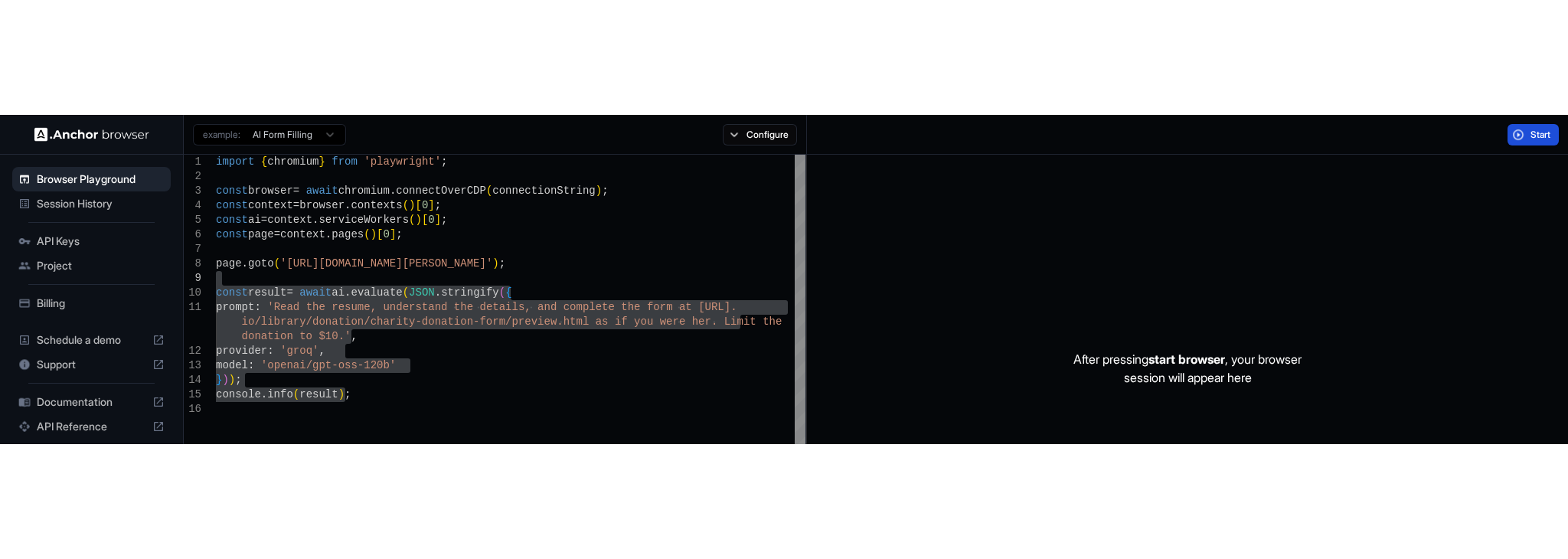
scroll to position [2, 0]
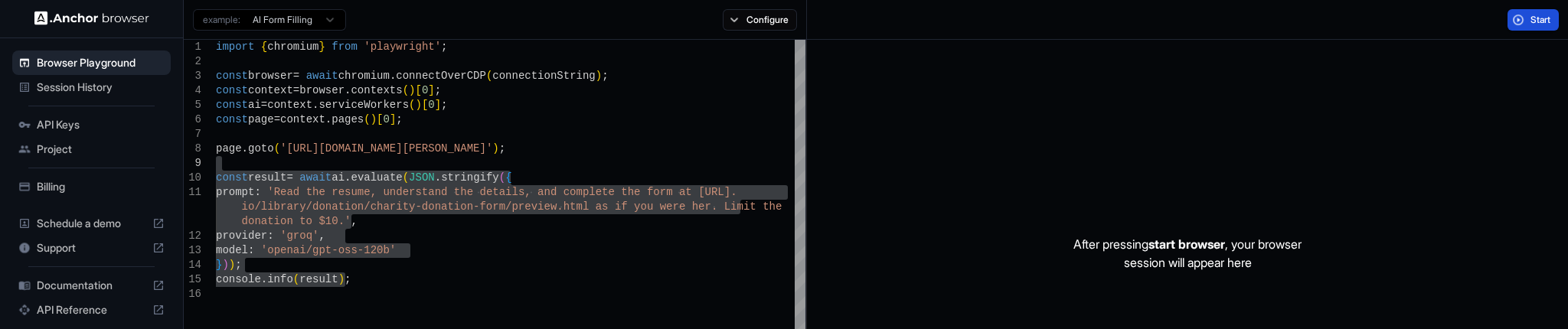
click at [111, 83] on span "Session History" at bounding box center [100, 87] width 128 height 15
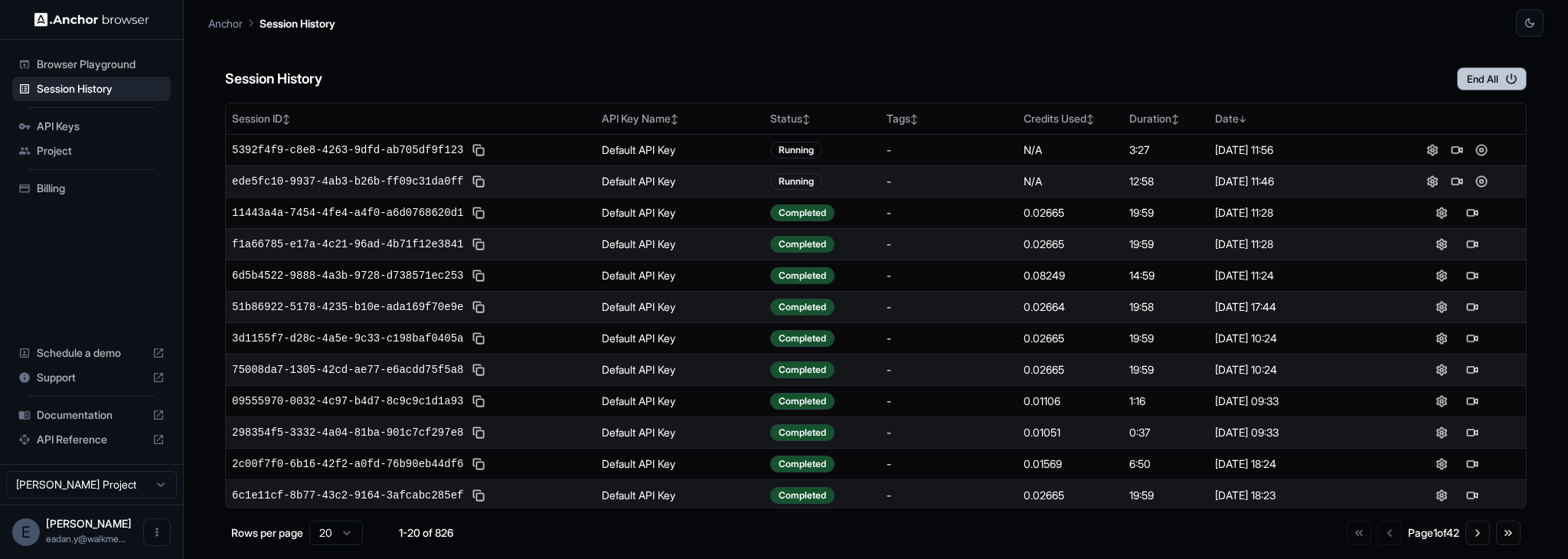
click at [1485, 88] on button "End All" at bounding box center [1492, 79] width 70 height 23
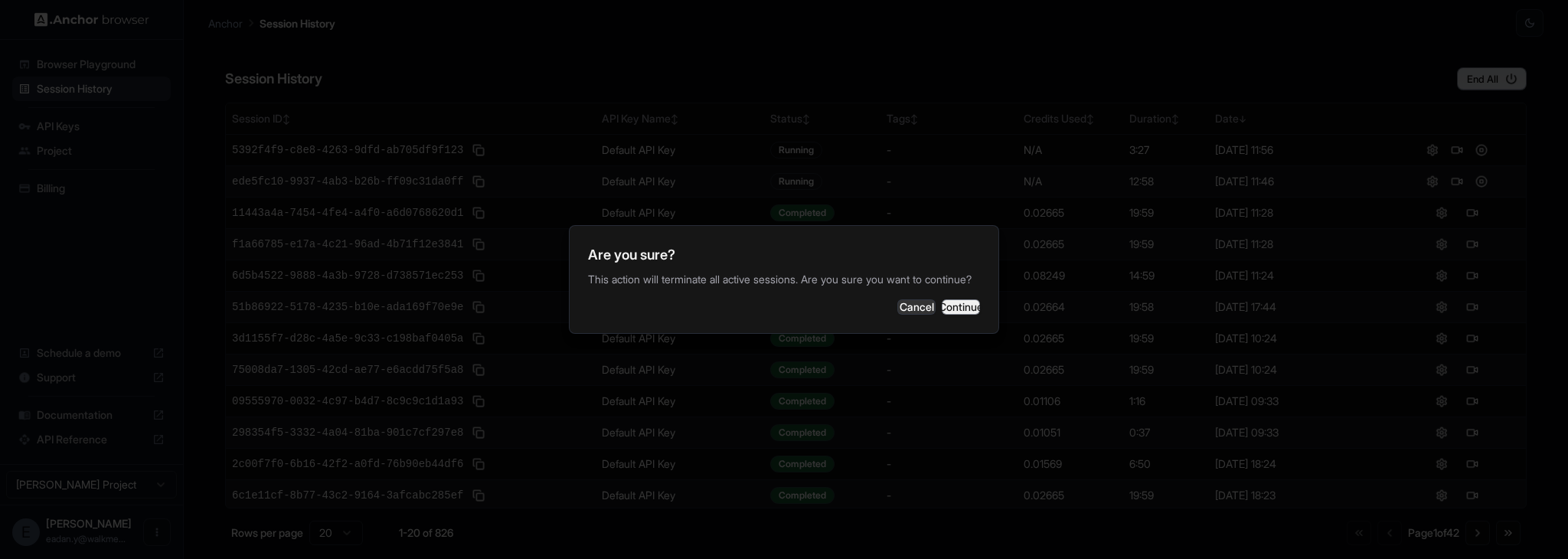
click at [955, 315] on button "Continue" at bounding box center [961, 307] width 38 height 15
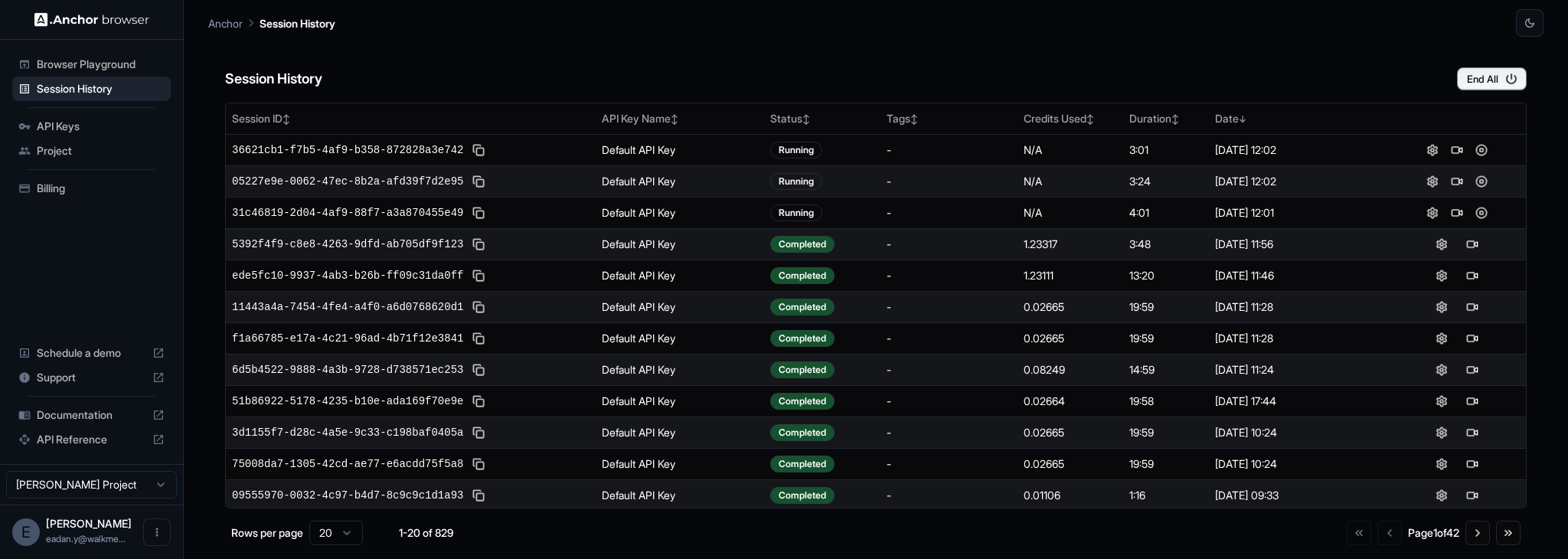
click at [1472, 63] on div "Session History End All" at bounding box center [875, 63] width 1301 height 53
click at [1471, 68] on button "End All" at bounding box center [1492, 79] width 70 height 23
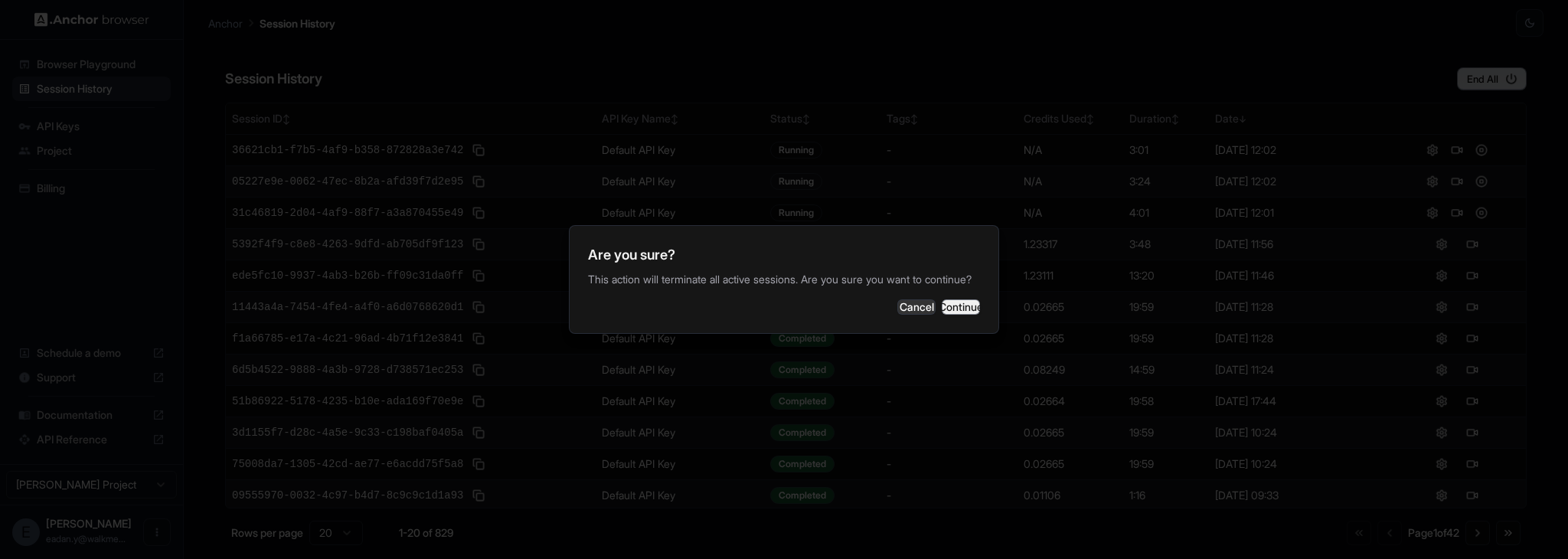
click at [942, 309] on button "Continue" at bounding box center [961, 307] width 38 height 15
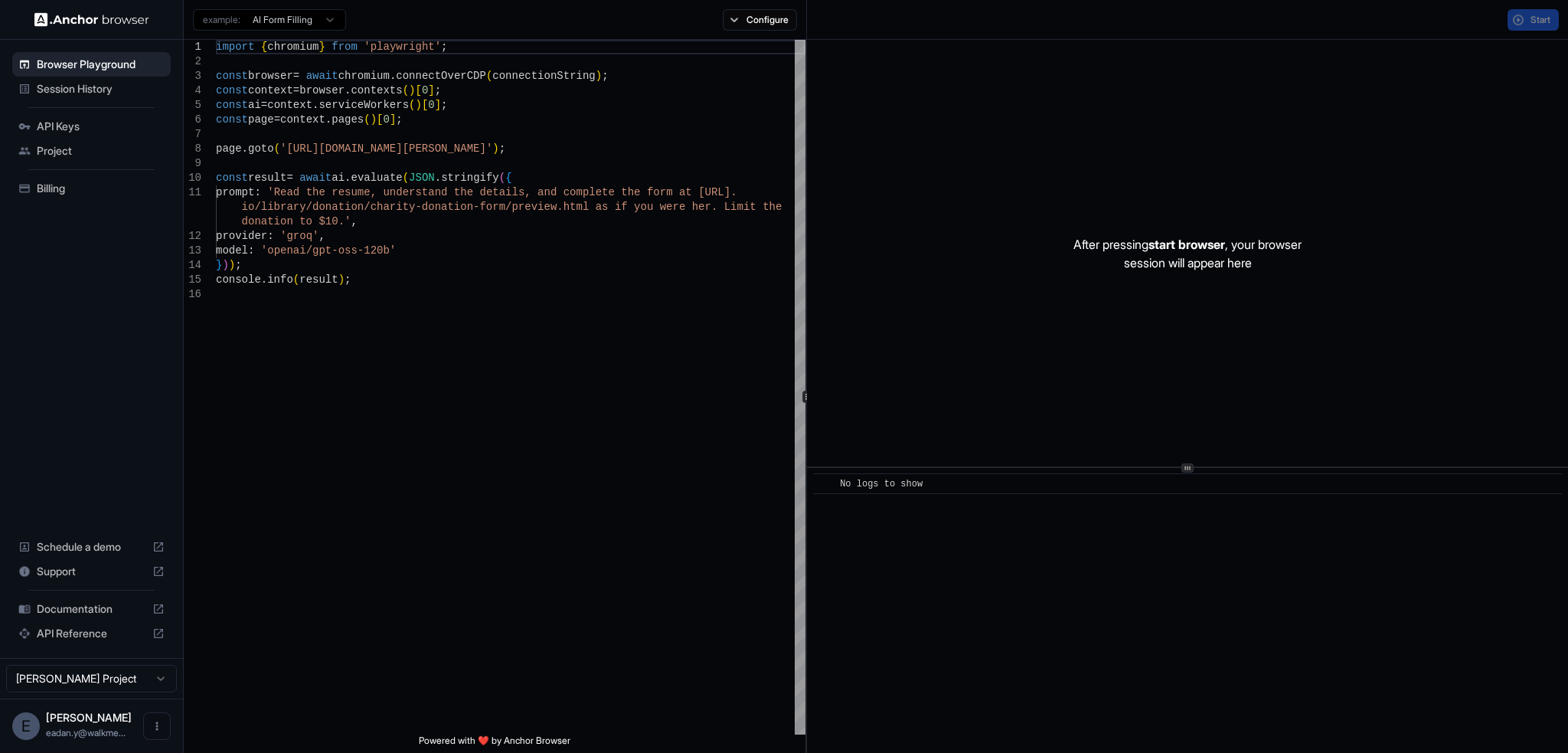
click at [1053, 566] on div "​ No logs to show" at bounding box center [1187, 611] width 761 height 285
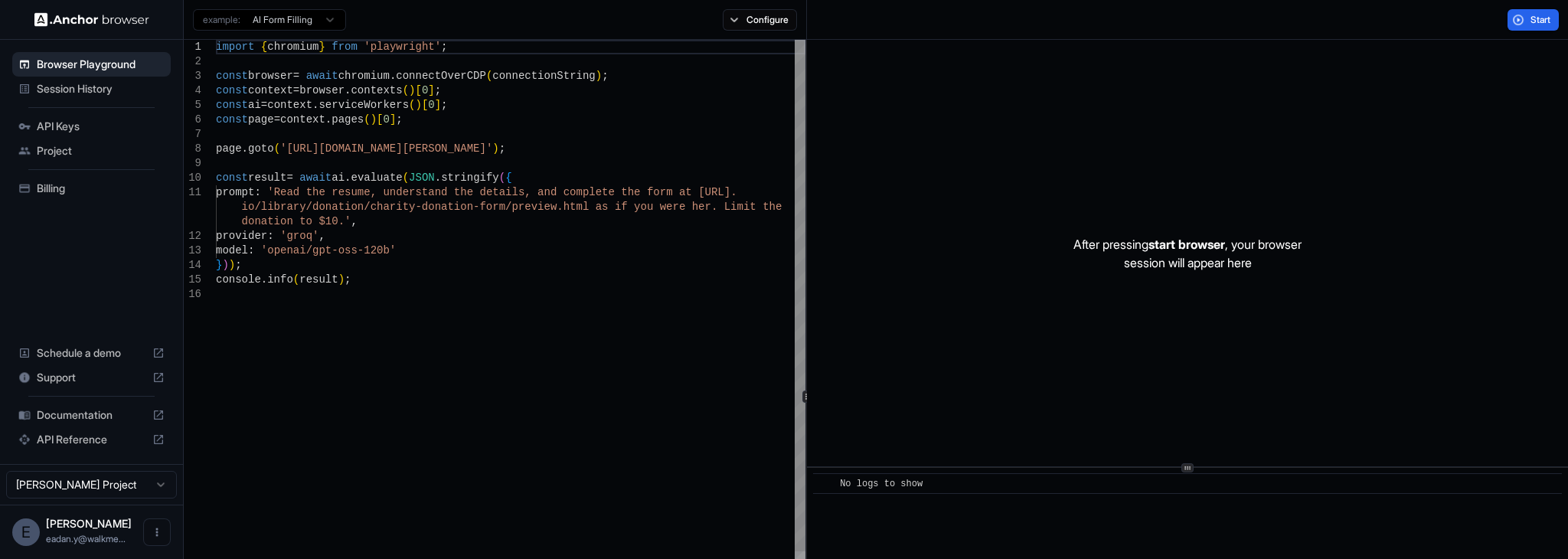
type textarea "**********"
click at [296, 312] on div "import { chromium } from 'playwright' ; const browser = await chromium . connec…" at bounding box center [511, 510] width 590 height 942
click at [1199, 259] on p "After pressing start browser , your browser session will appear here" at bounding box center [1187, 254] width 228 height 37
drag, startPoint x: 1199, startPoint y: 259, endPoint x: 1160, endPoint y: 221, distance: 54.5
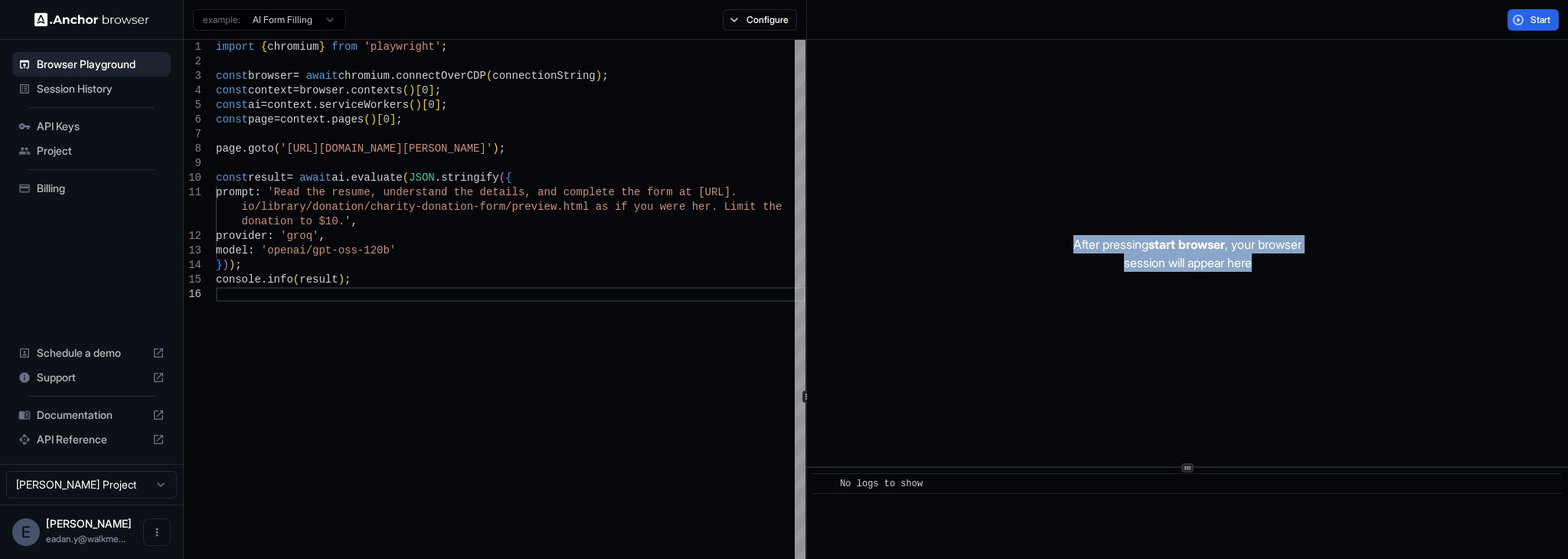
click at [1160, 221] on div "After pressing start browser , your browser session will appear here" at bounding box center [1187, 253] width 761 height 427
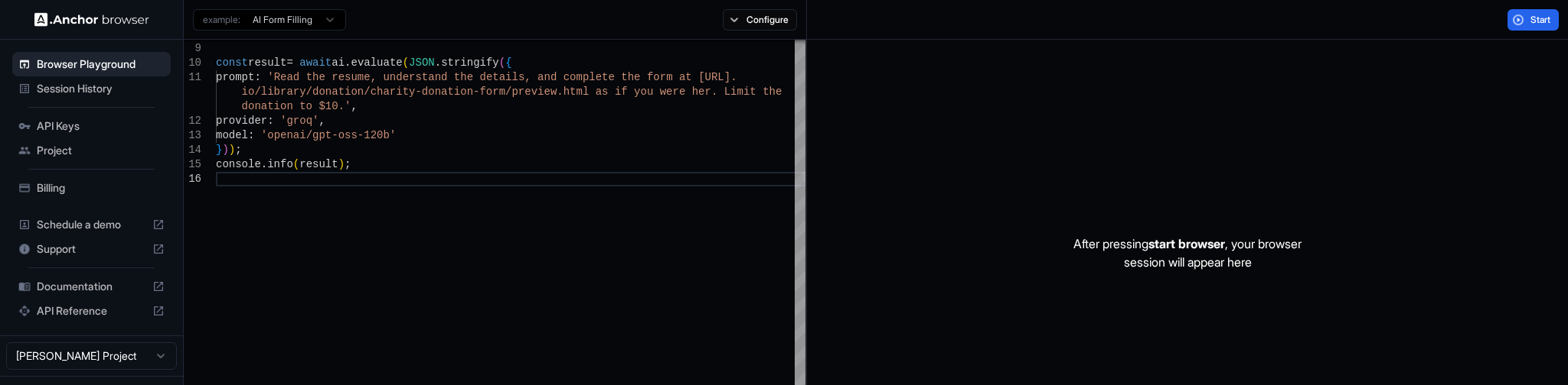
click at [95, 316] on span "API Reference" at bounding box center [91, 310] width 110 height 15
click at [1522, 15] on button "Start" at bounding box center [1533, 20] width 52 height 21
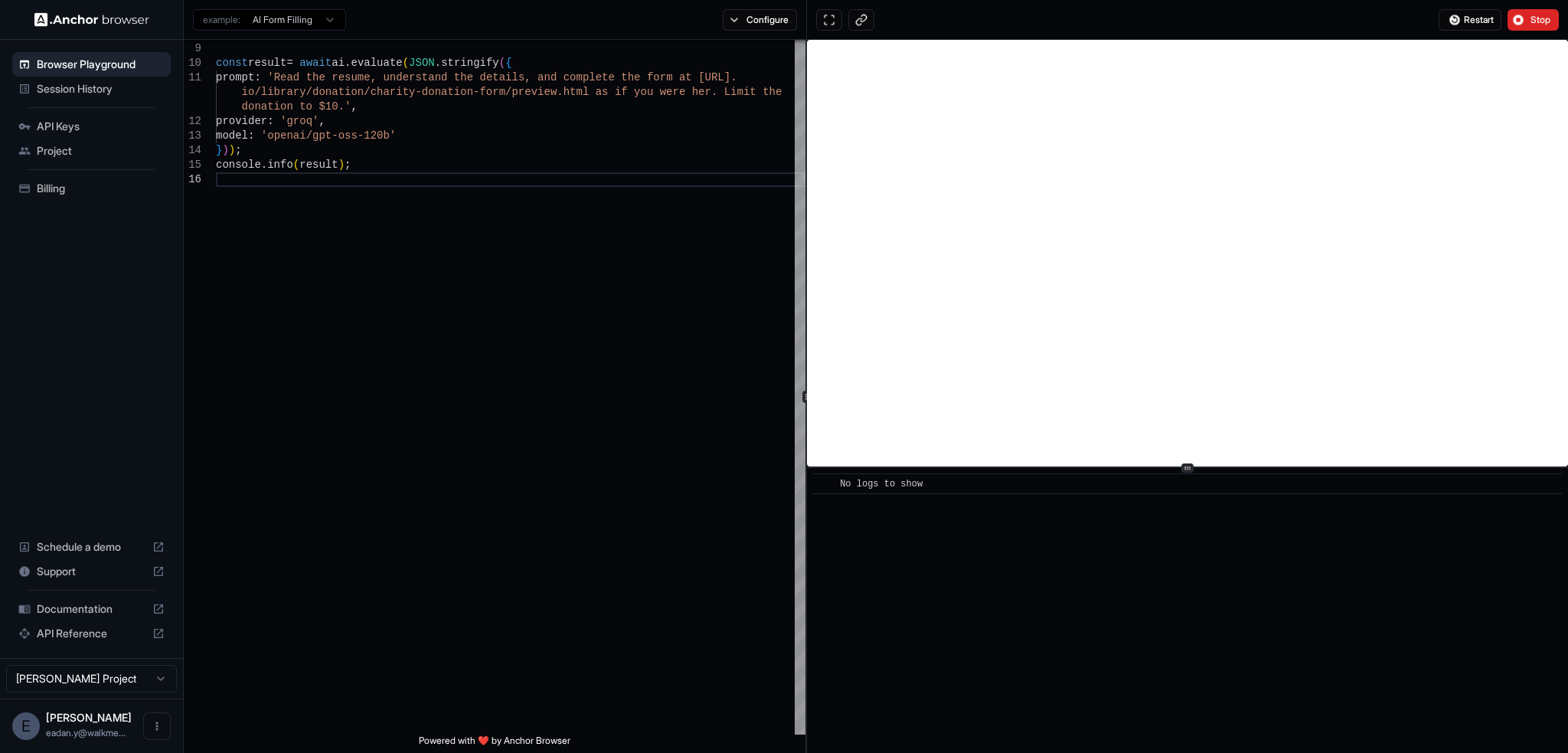
click at [1051, 521] on div "​ No logs to show" at bounding box center [1187, 611] width 761 height 285
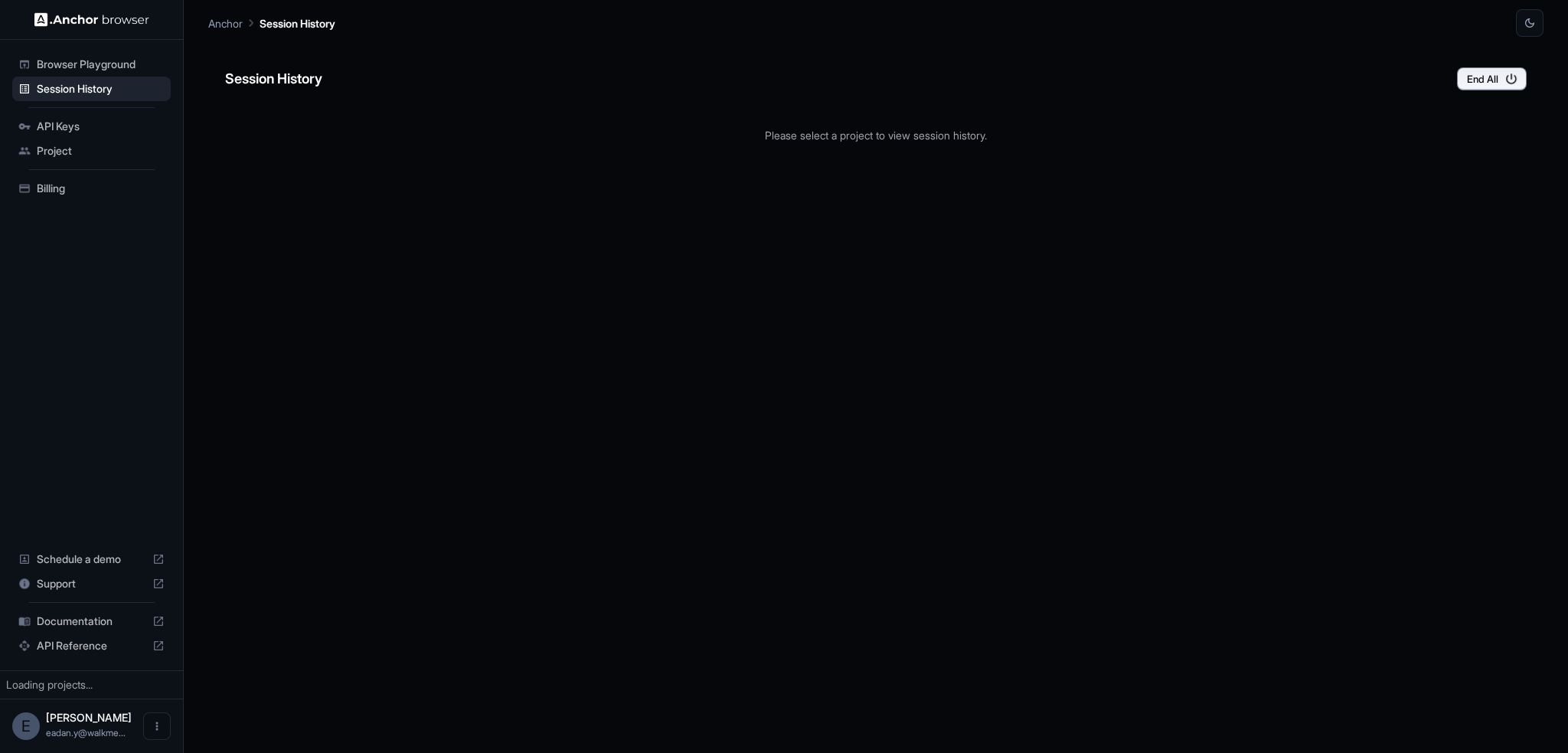
click at [891, 124] on div "Please select a project to view session history." at bounding box center [875, 135] width 1301 height 65
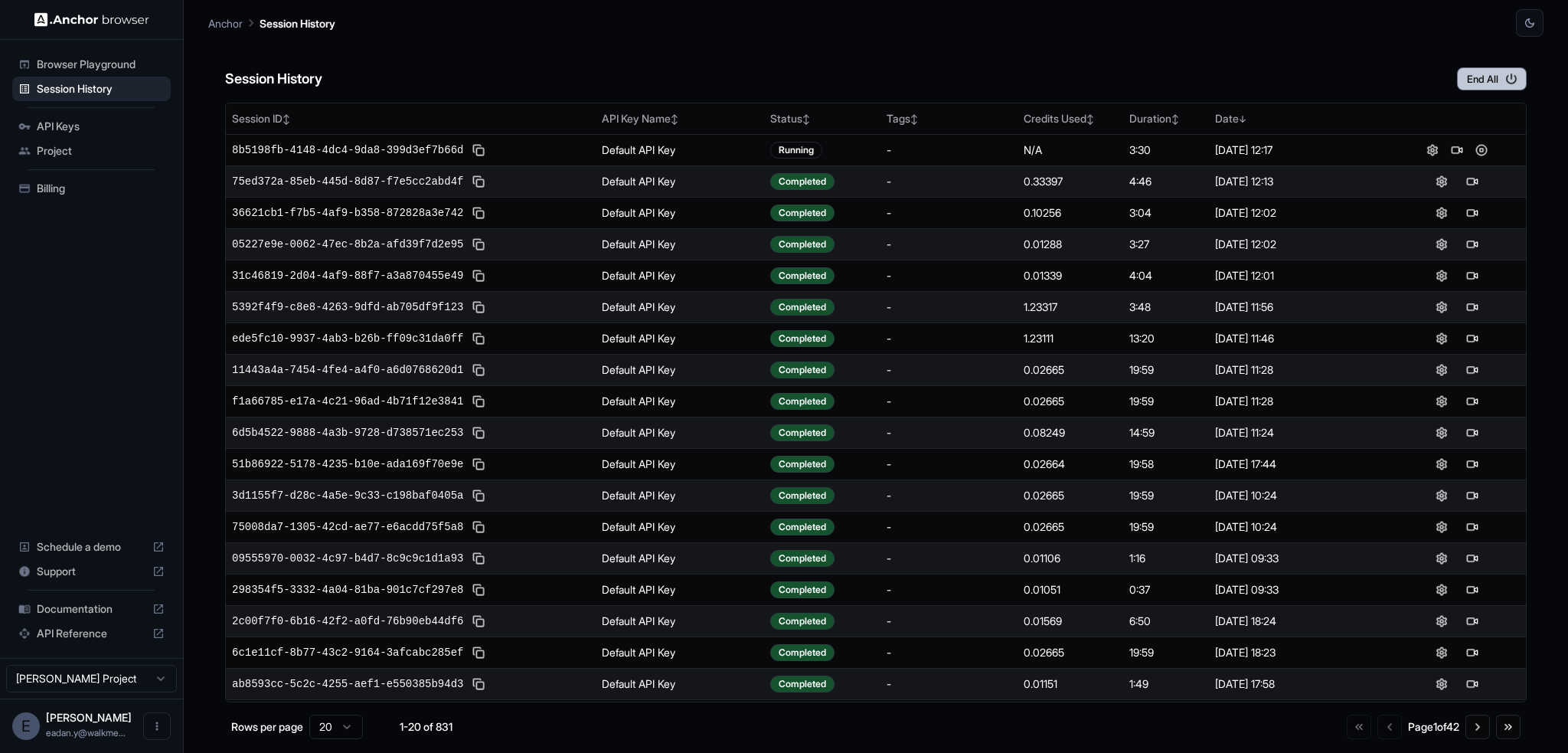
click at [1508, 69] on button "End All" at bounding box center [1492, 79] width 70 height 23
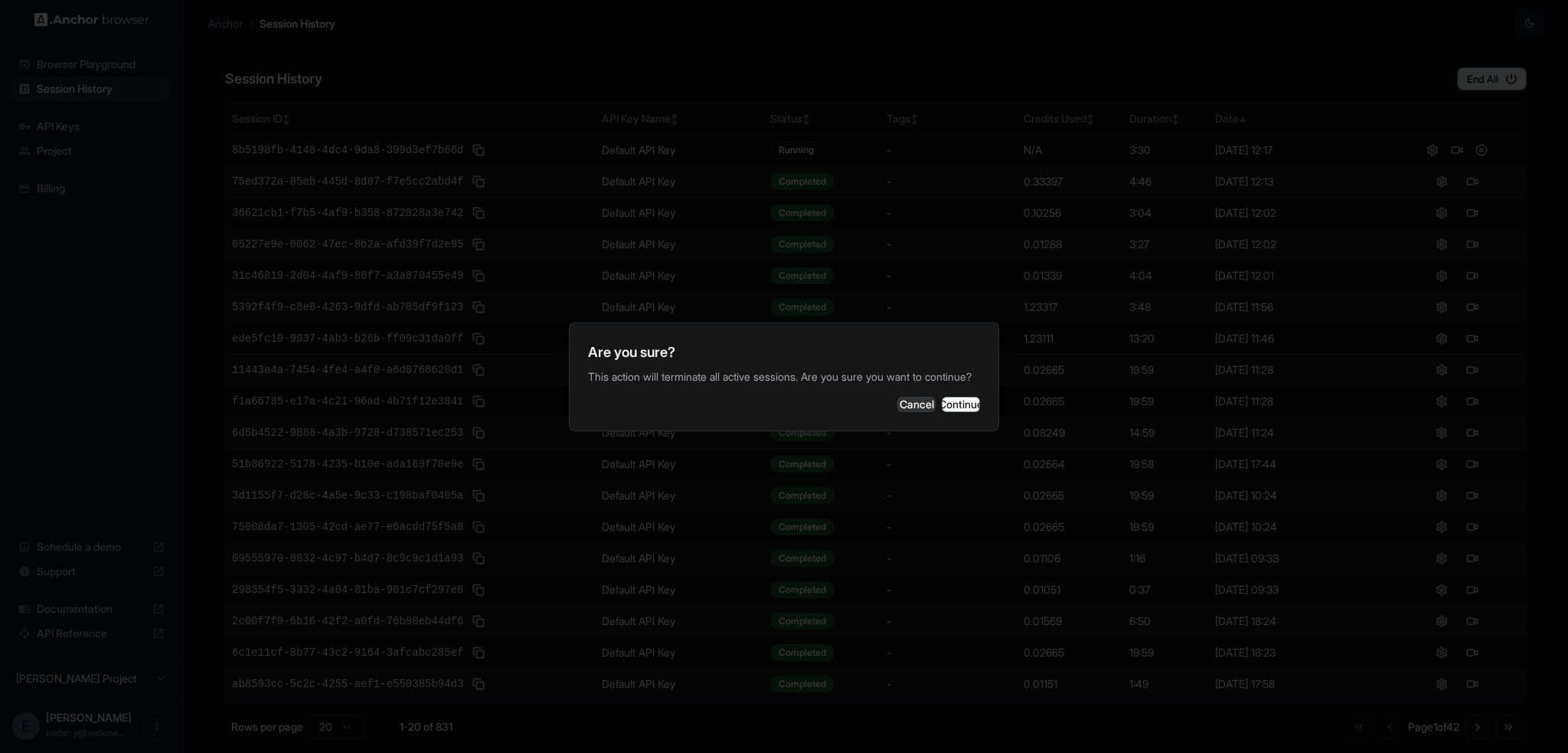
click at [920, 392] on div "Are you sure? This action will terminate all active sessions. Are you sure you …" at bounding box center [784, 377] width 430 height 109
click at [942, 403] on button "Continue" at bounding box center [961, 404] width 38 height 15
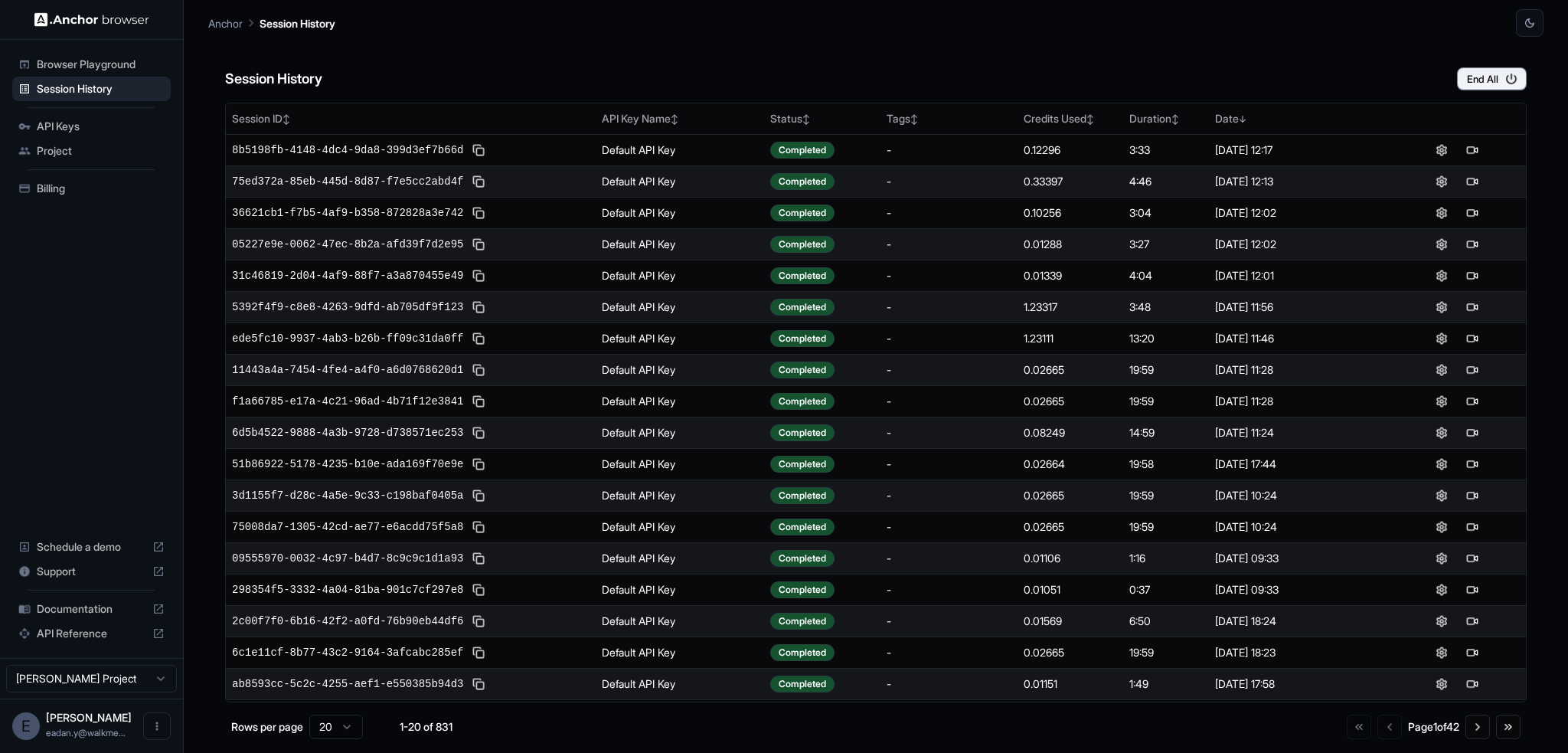
click at [699, 70] on div "Session History End All" at bounding box center [875, 63] width 1301 height 53
